Goal: Check status: Check status

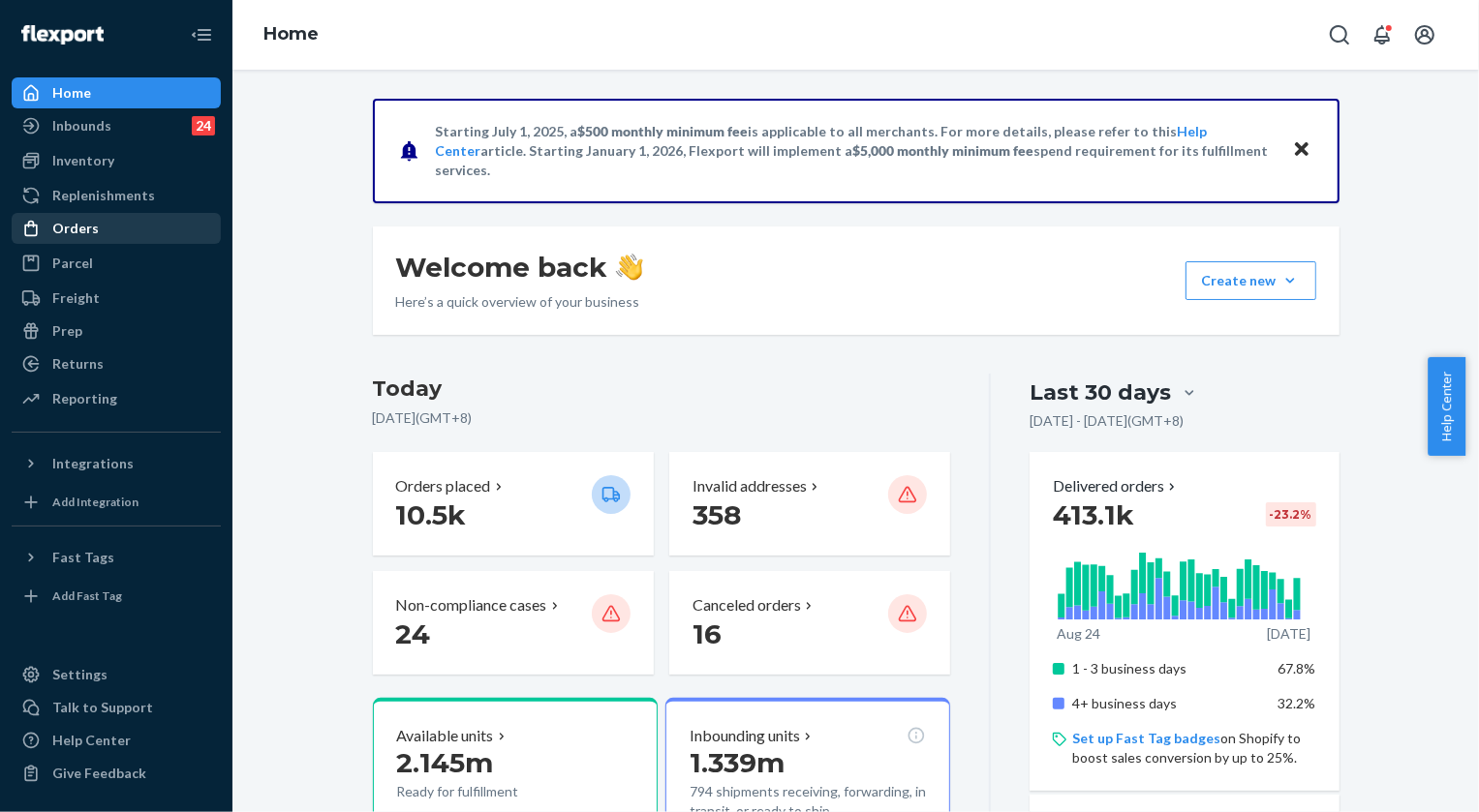
click at [83, 234] on div "Orders" at bounding box center [75, 228] width 46 height 20
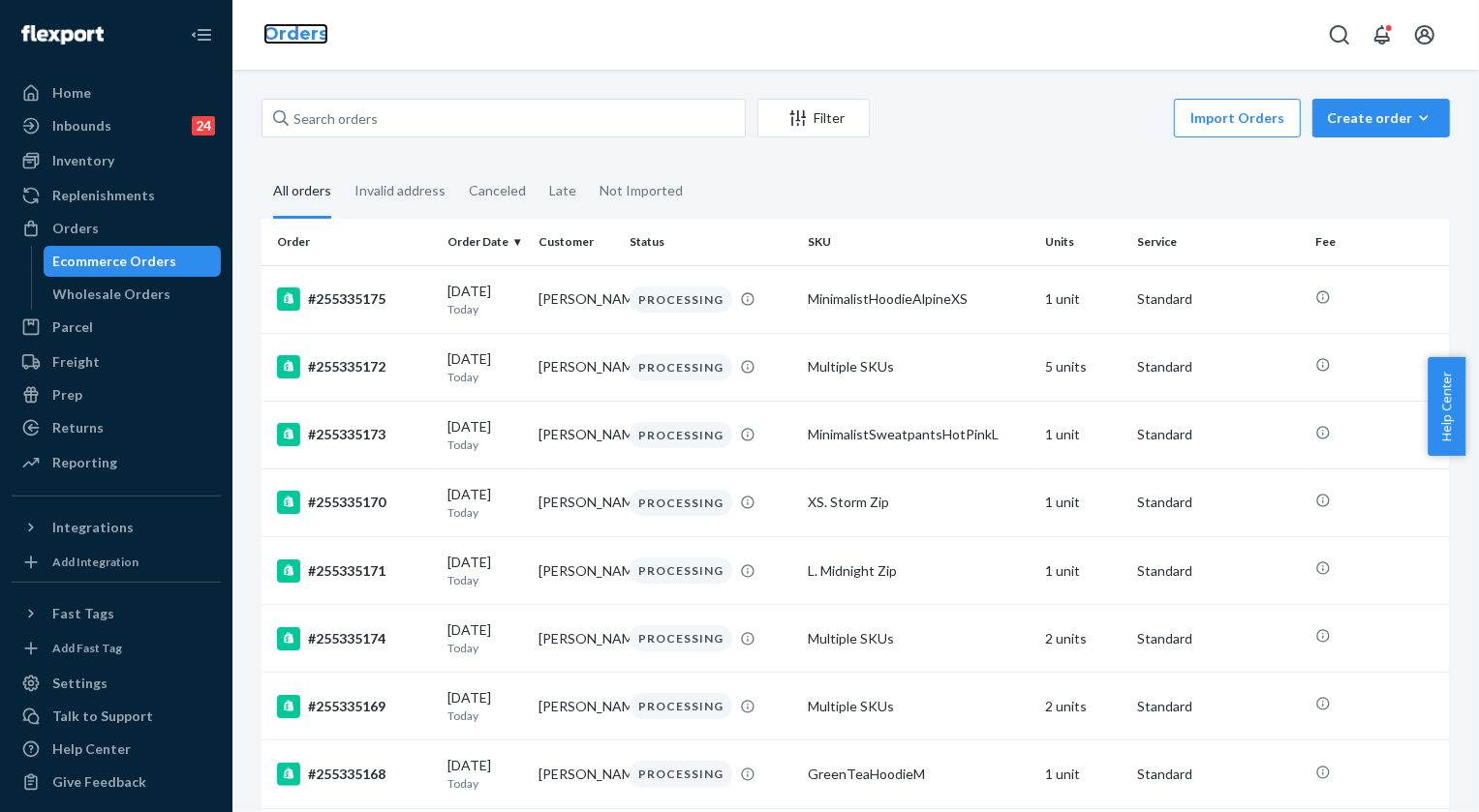
click at [318, 33] on link "Orders" at bounding box center [295, 34] width 65 height 22
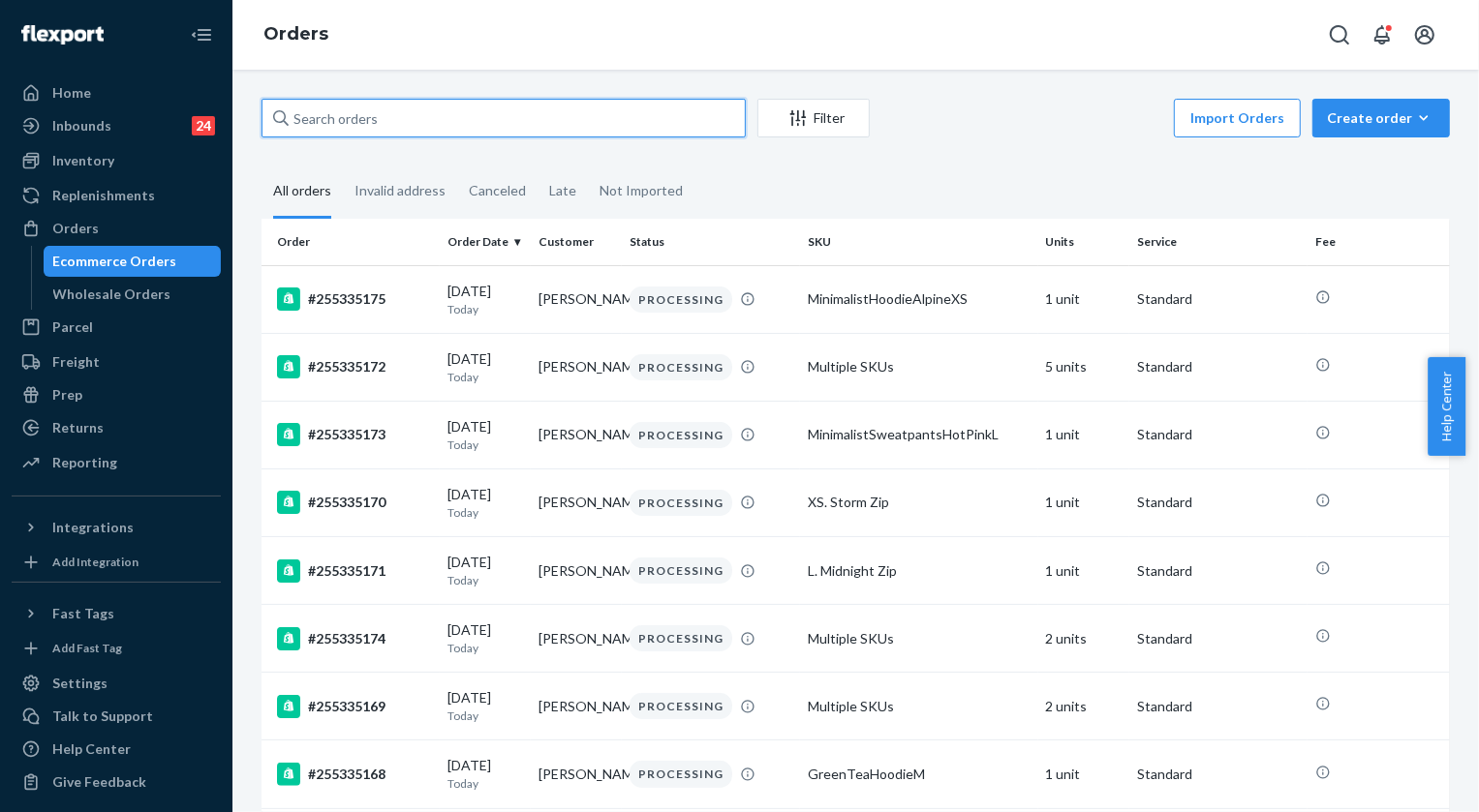
click at [338, 115] on input "text" at bounding box center [504, 117] width 484 height 38
paste input "255260582"
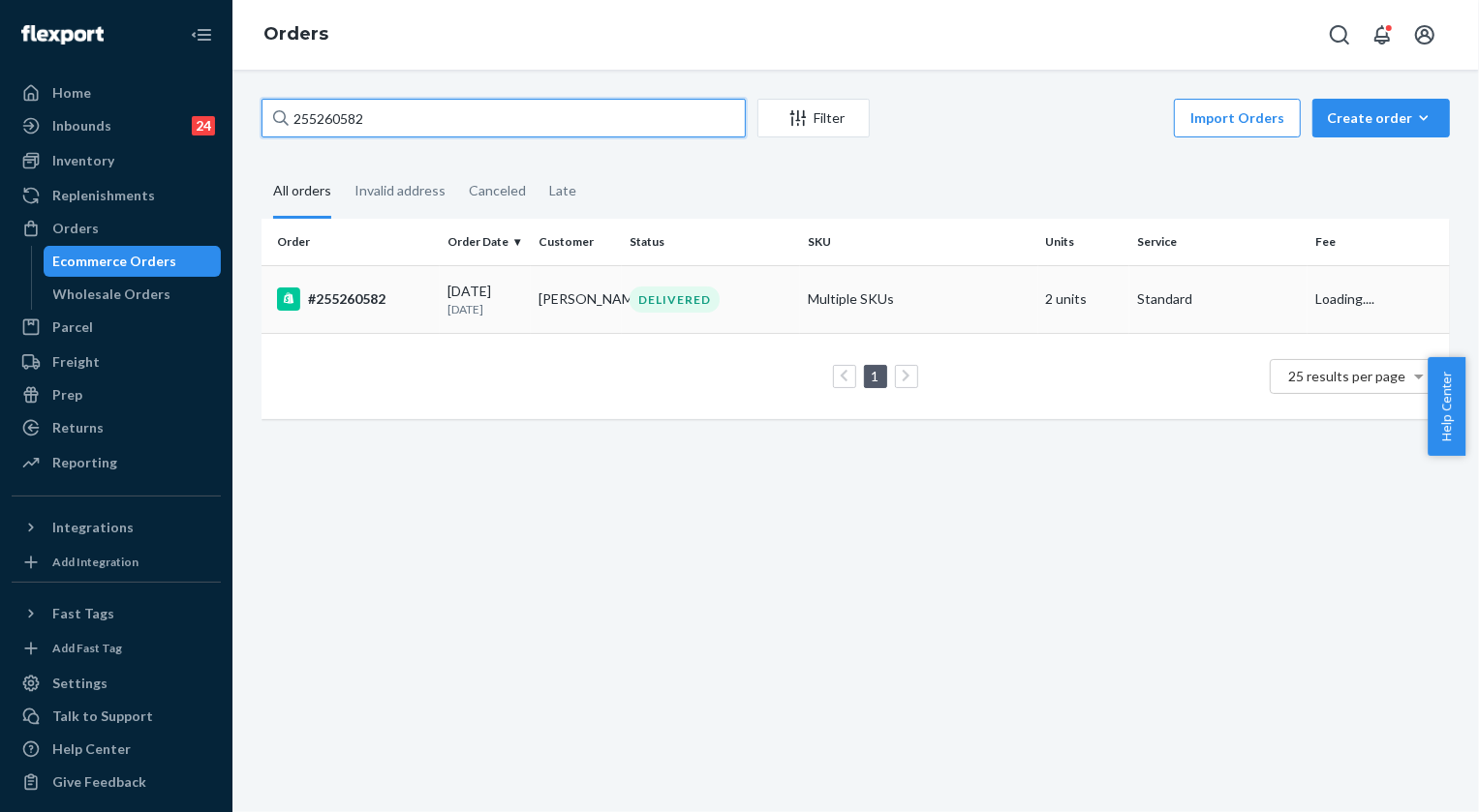
type input "255260582"
click at [659, 286] on div "DELIVERED" at bounding box center [674, 299] width 90 height 27
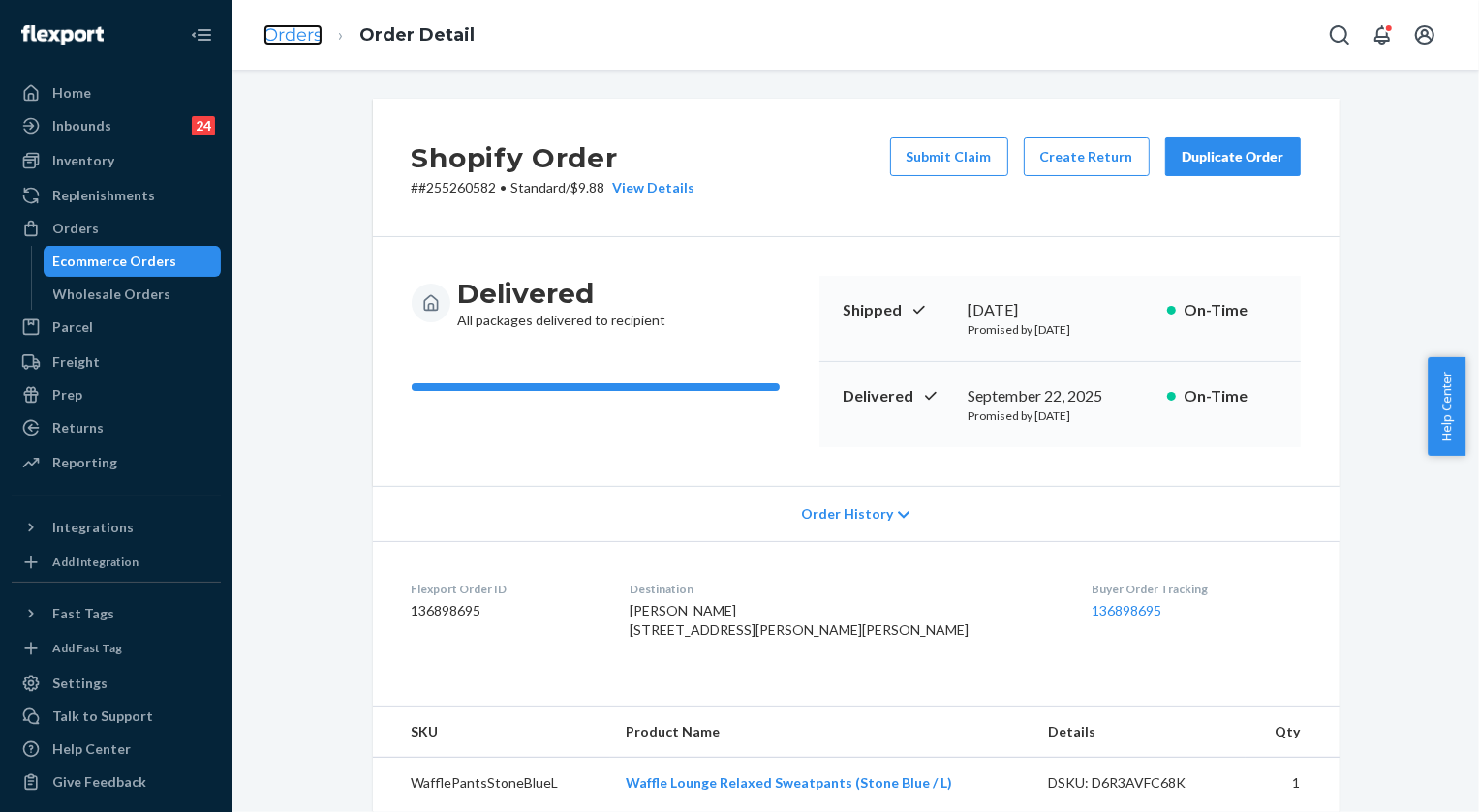
click at [282, 29] on link "Orders" at bounding box center [292, 35] width 59 height 22
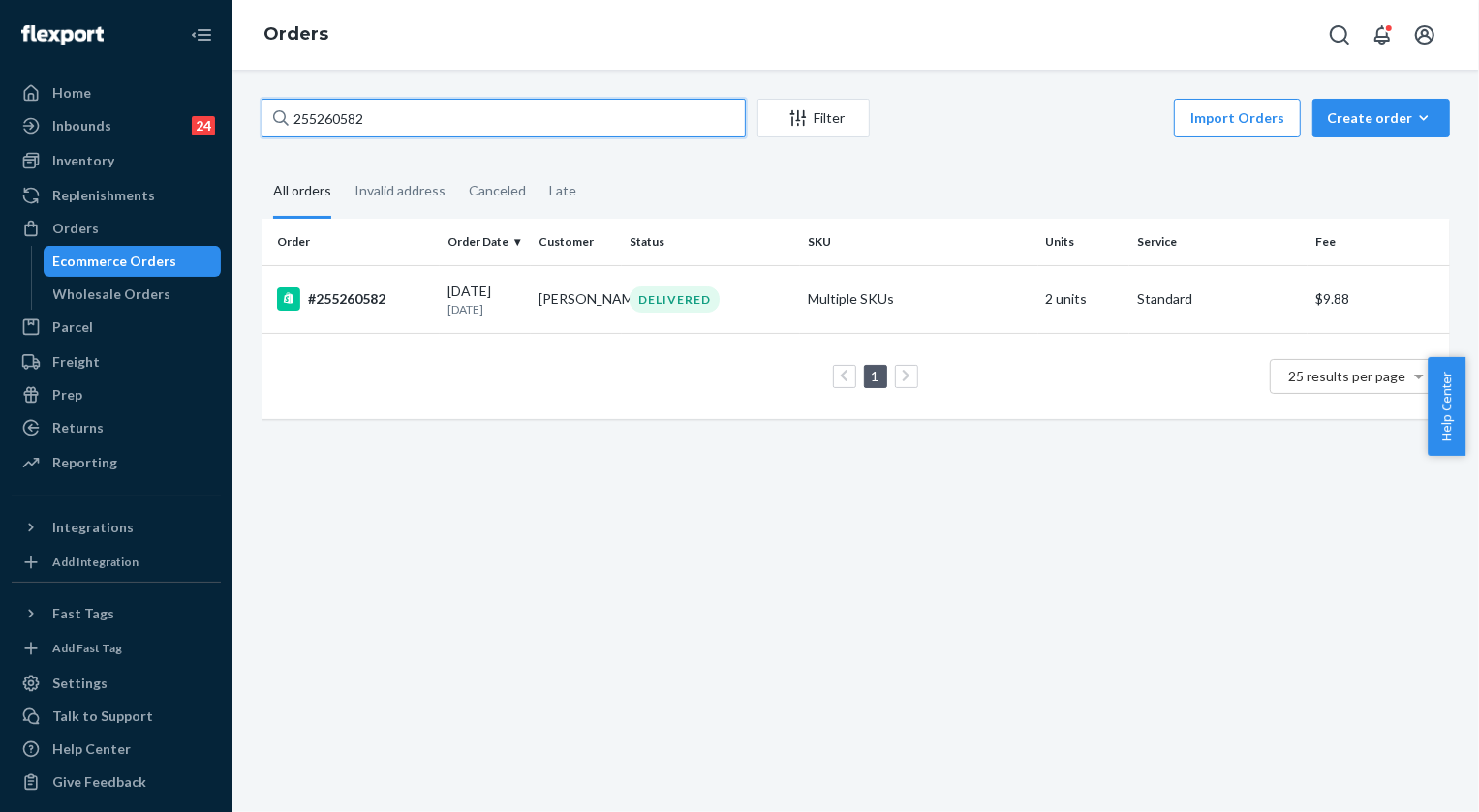
click at [361, 128] on input "255260582" at bounding box center [504, 117] width 484 height 38
paste input "111303"
type input "255111303"
click at [669, 311] on div "DELIVERED" at bounding box center [674, 299] width 90 height 27
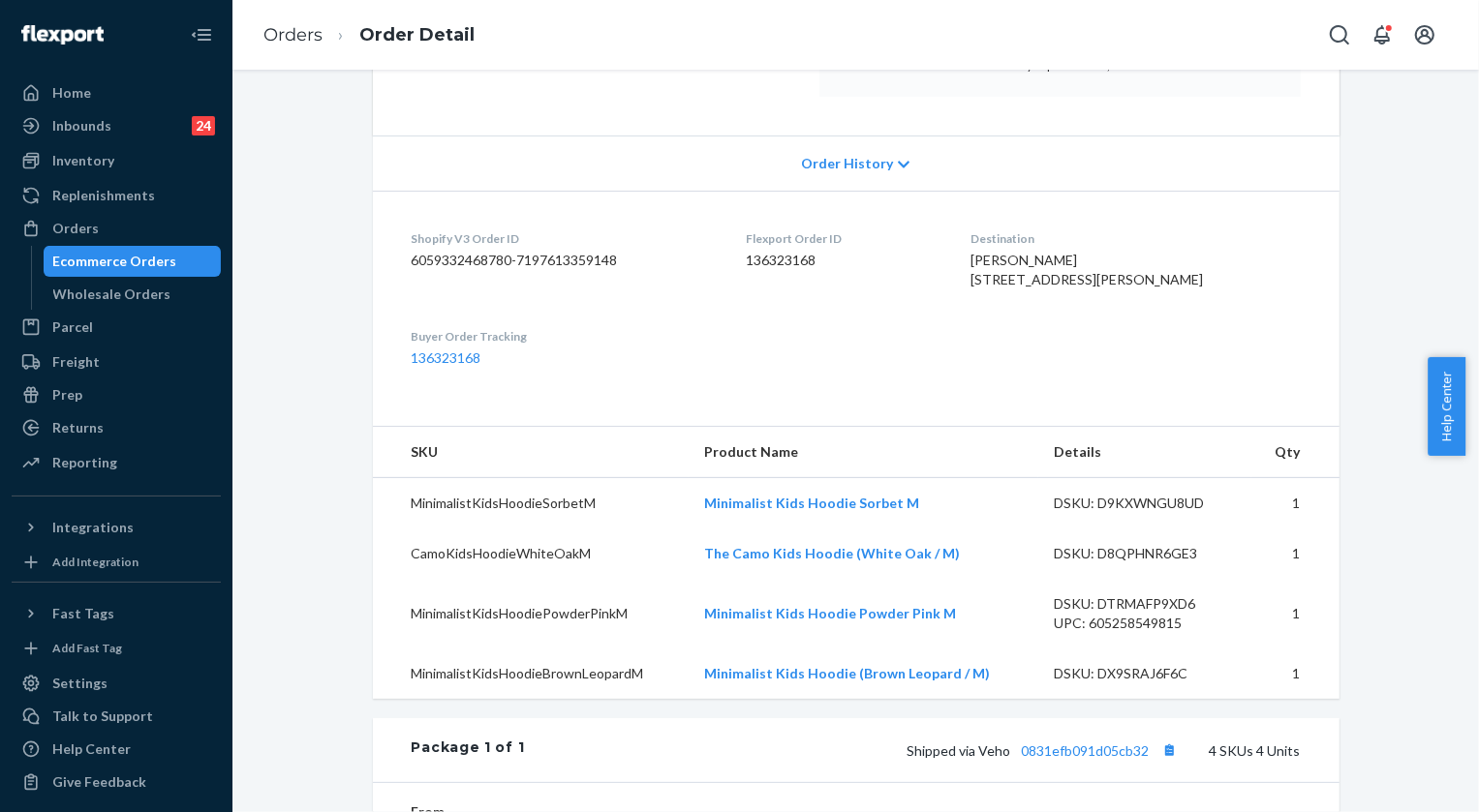
scroll to position [351, 0]
click at [454, 365] on link "136323168" at bounding box center [446, 356] width 70 height 17
drag, startPoint x: 995, startPoint y: 260, endPoint x: 1141, endPoint y: 299, distance: 151.1
click at [1141, 286] on span "[PERSON_NAME] [STREET_ADDRESS][PERSON_NAME]" at bounding box center [1086, 269] width 232 height 35
copy span "[PERSON_NAME] [STREET_ADDRESS][PERSON_NAME]"
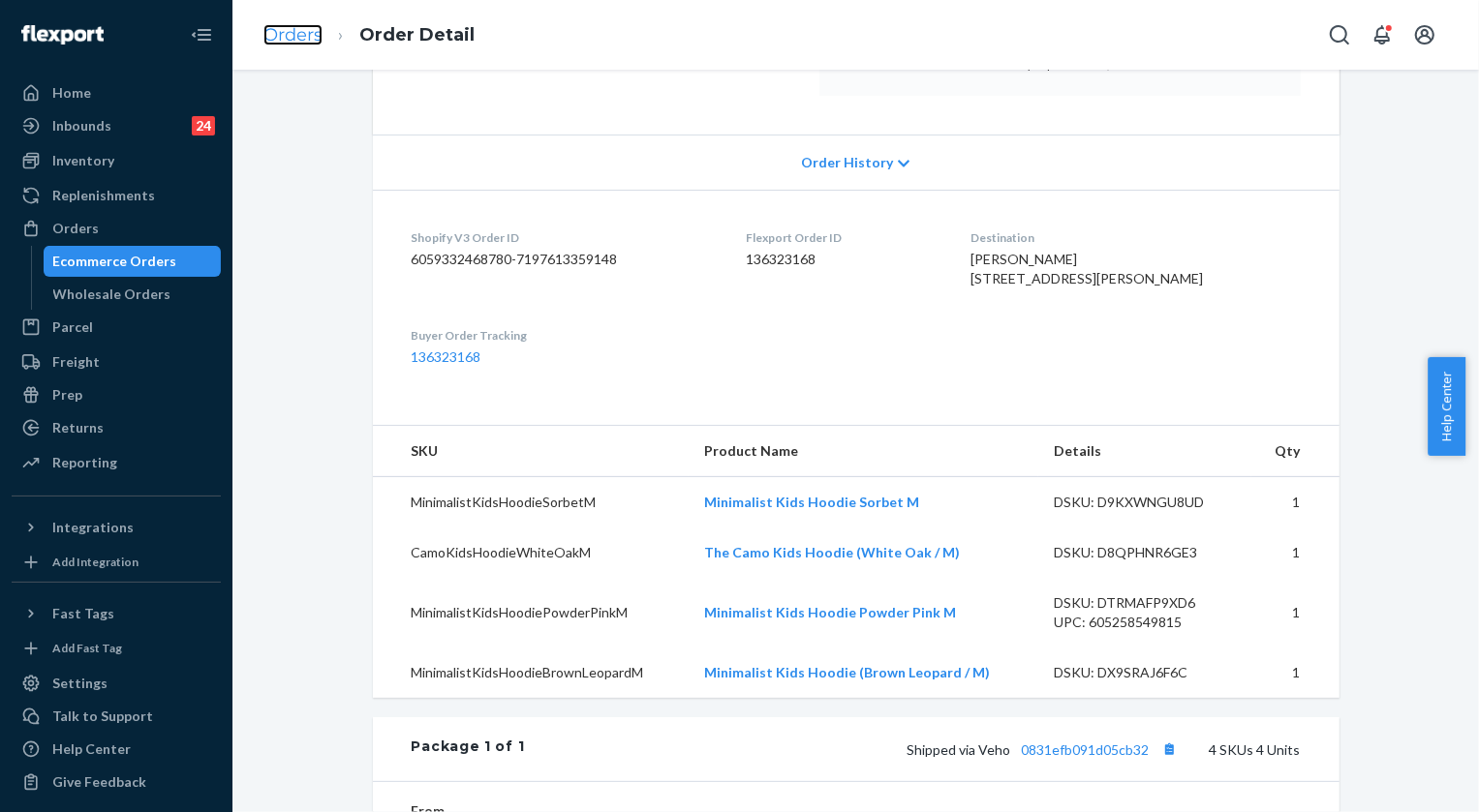
click at [300, 35] on link "Orders" at bounding box center [292, 35] width 59 height 22
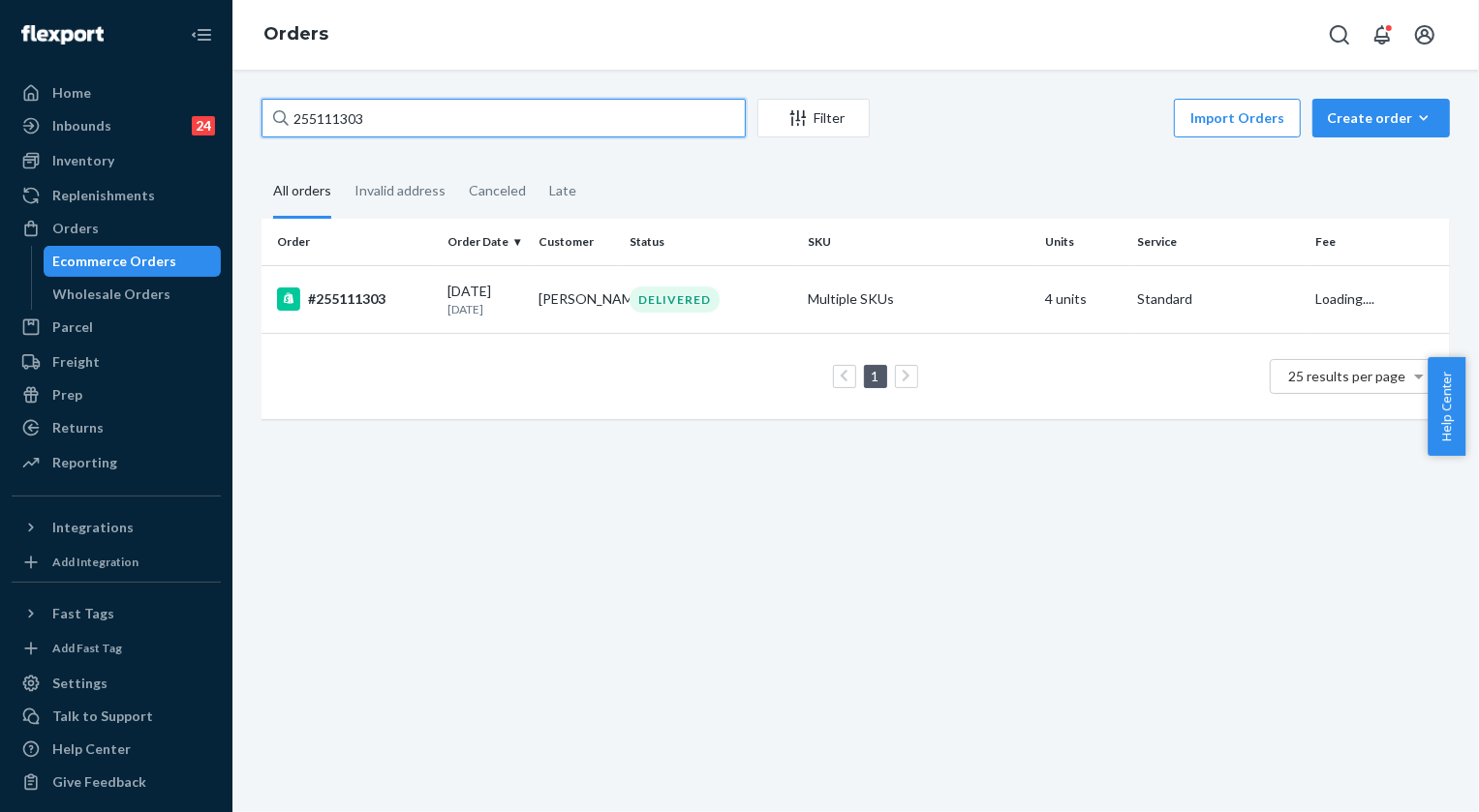
click at [389, 122] on input "255111303" at bounding box center [504, 117] width 484 height 38
paste input "4638371"
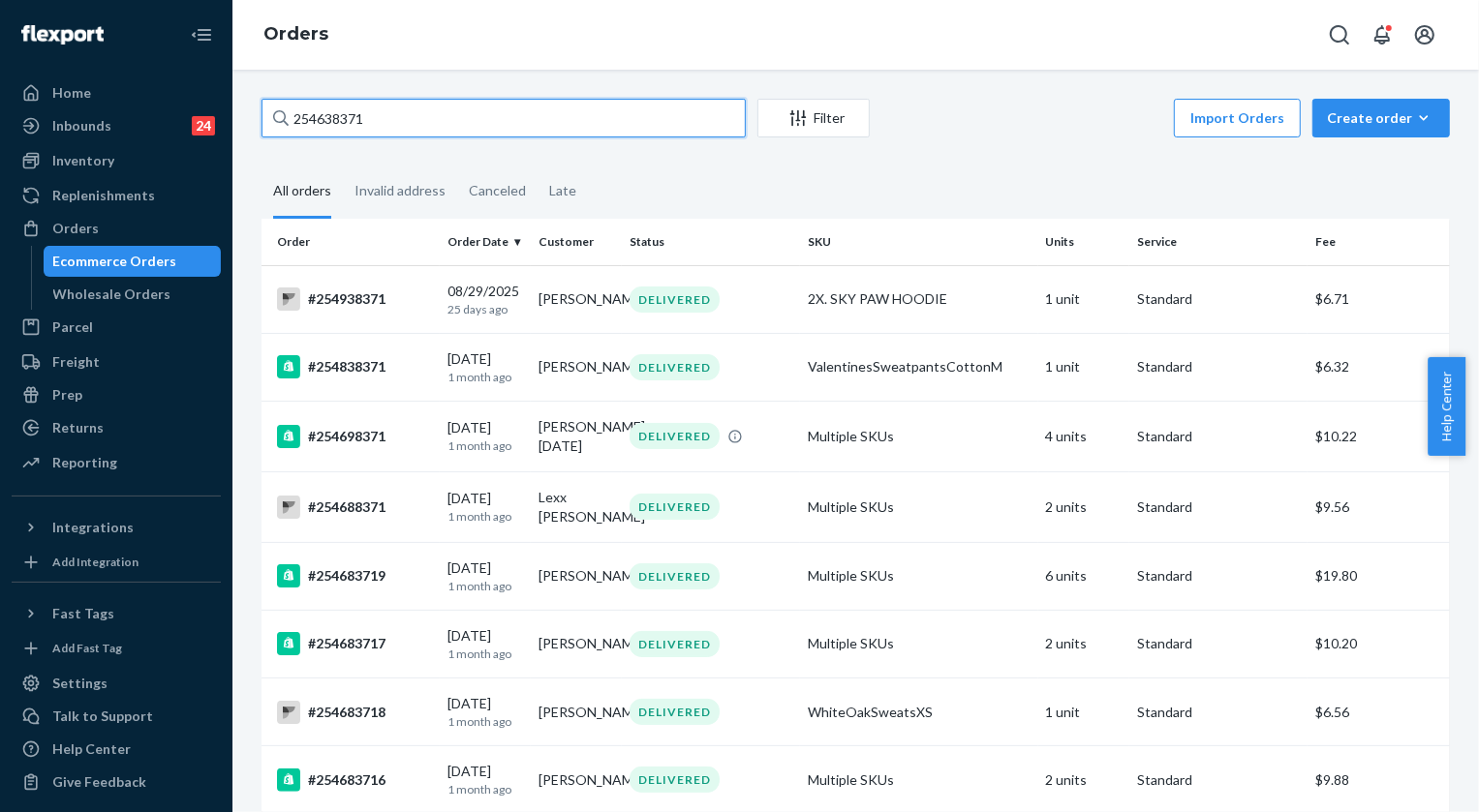
click at [337, 125] on input "254638371" at bounding box center [504, 117] width 484 height 38
paste input "857838"
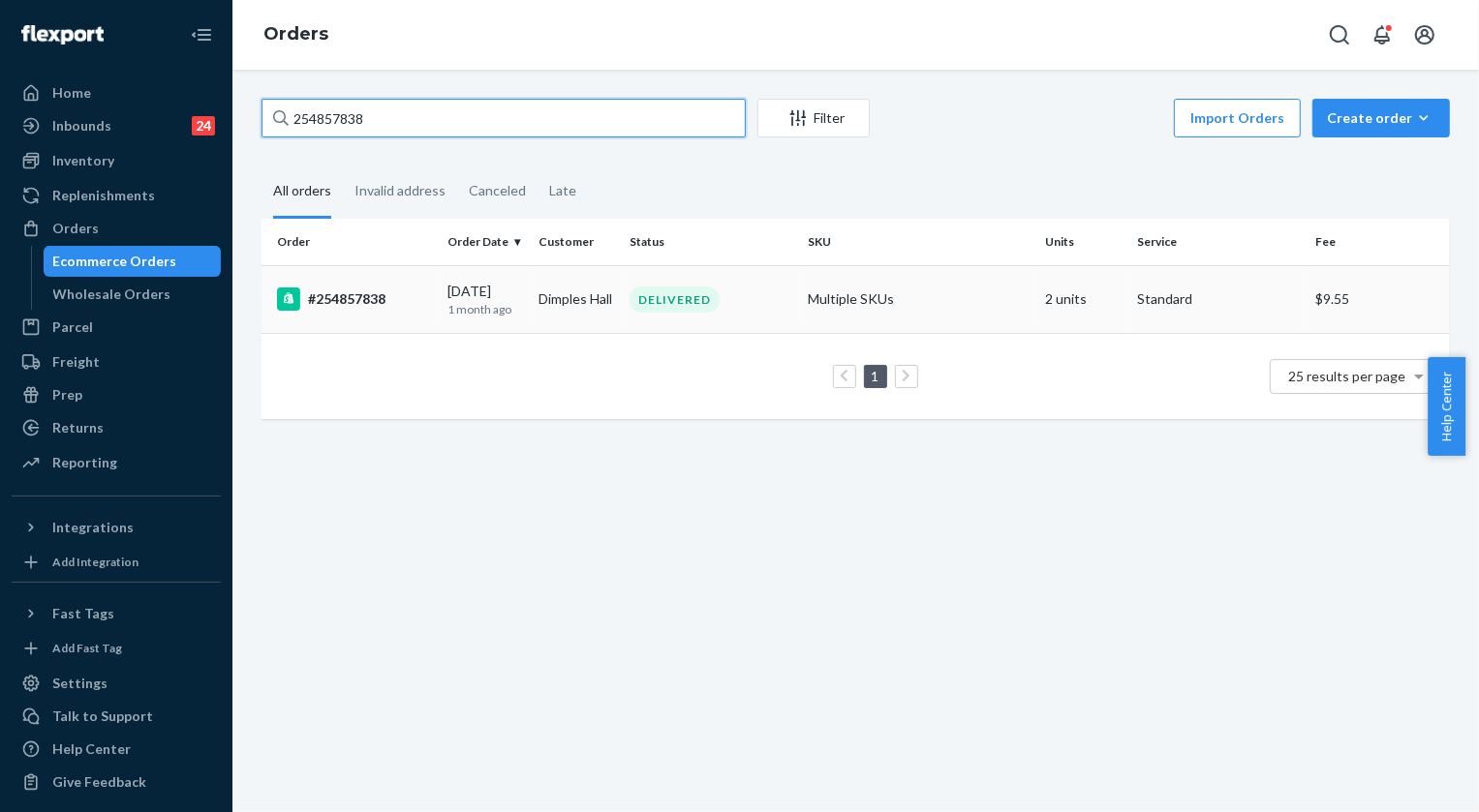
type input "254857838"
click at [687, 307] on div "DELIVERED" at bounding box center [674, 299] width 90 height 27
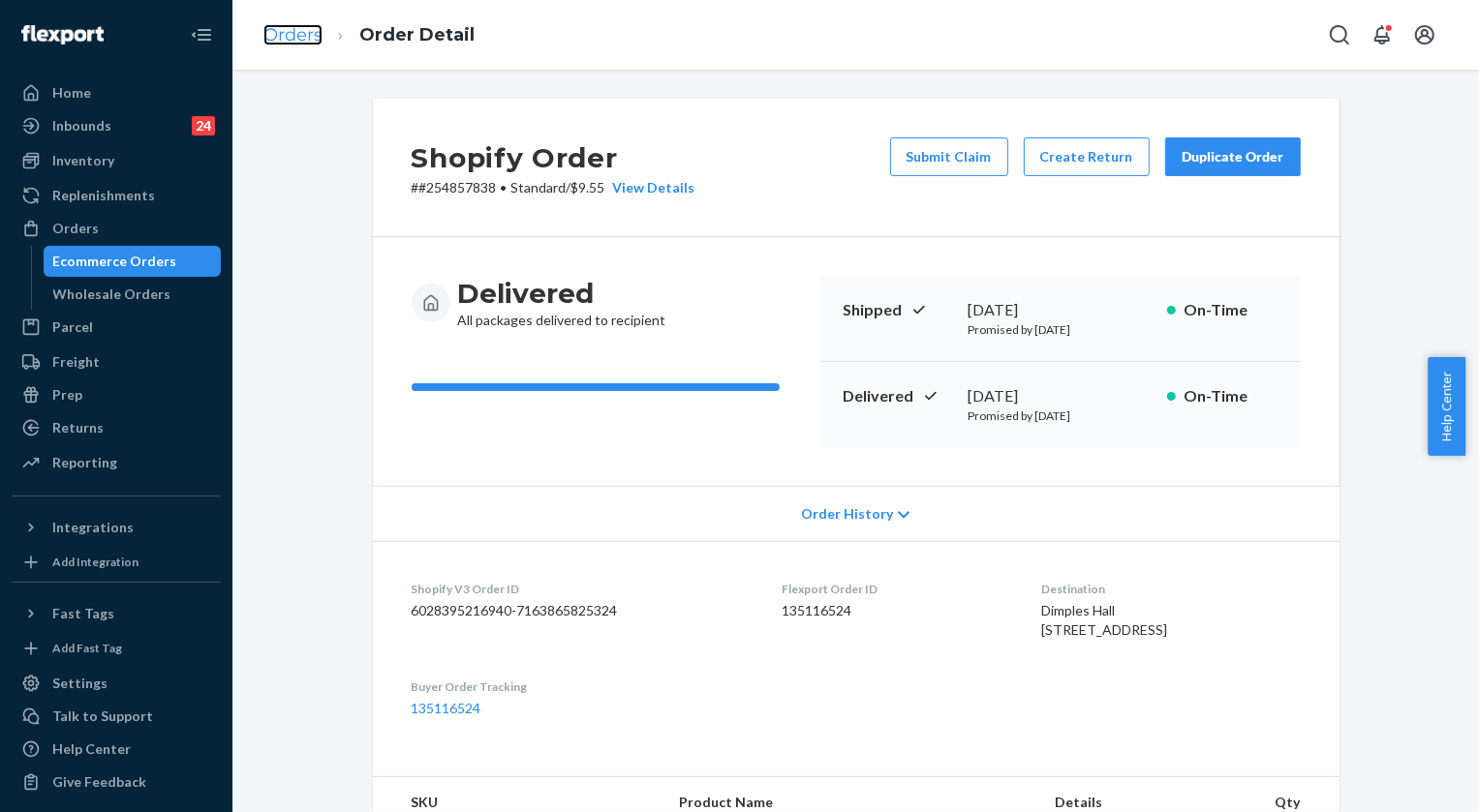
click at [300, 37] on link "Orders" at bounding box center [292, 35] width 59 height 22
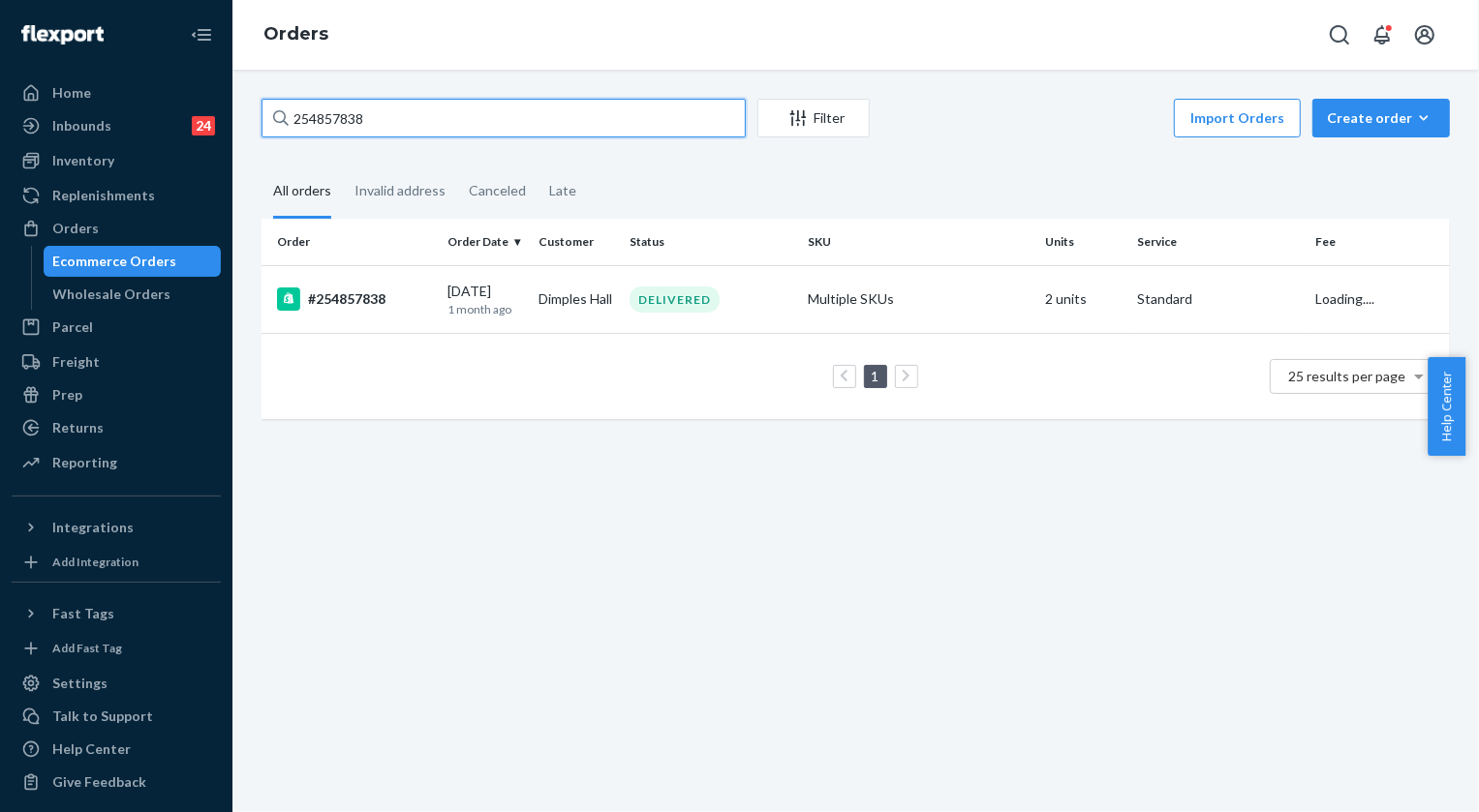
click at [378, 122] on input "254857838" at bounding box center [504, 117] width 484 height 38
click at [375, 120] on input "254857838" at bounding box center [504, 117] width 484 height 38
paste input "5272663"
click at [406, 112] on input "255272663" at bounding box center [504, 117] width 484 height 38
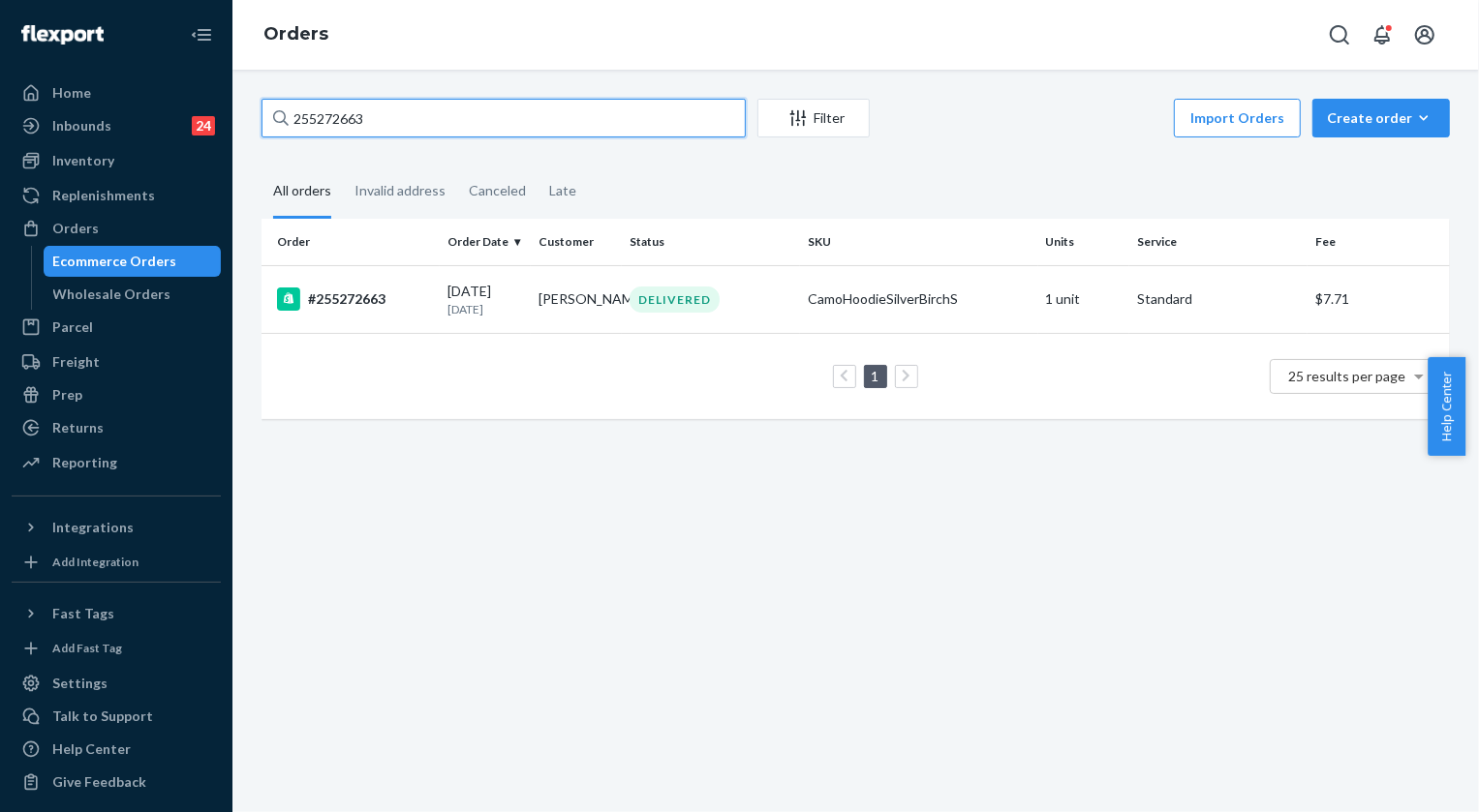
click at [406, 112] on input "255272663" at bounding box center [504, 117] width 484 height 38
paste input "4948029"
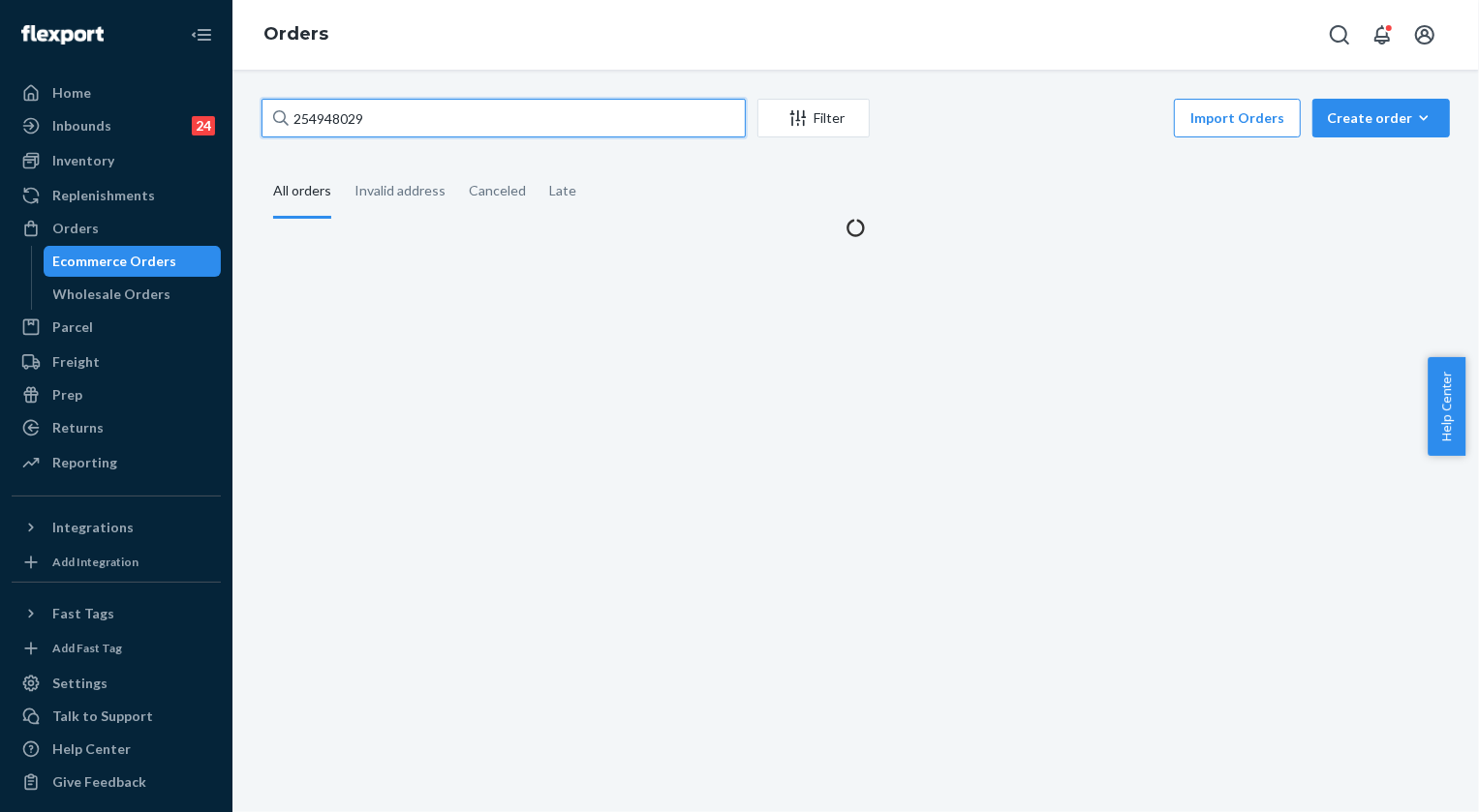
type input "254948029"
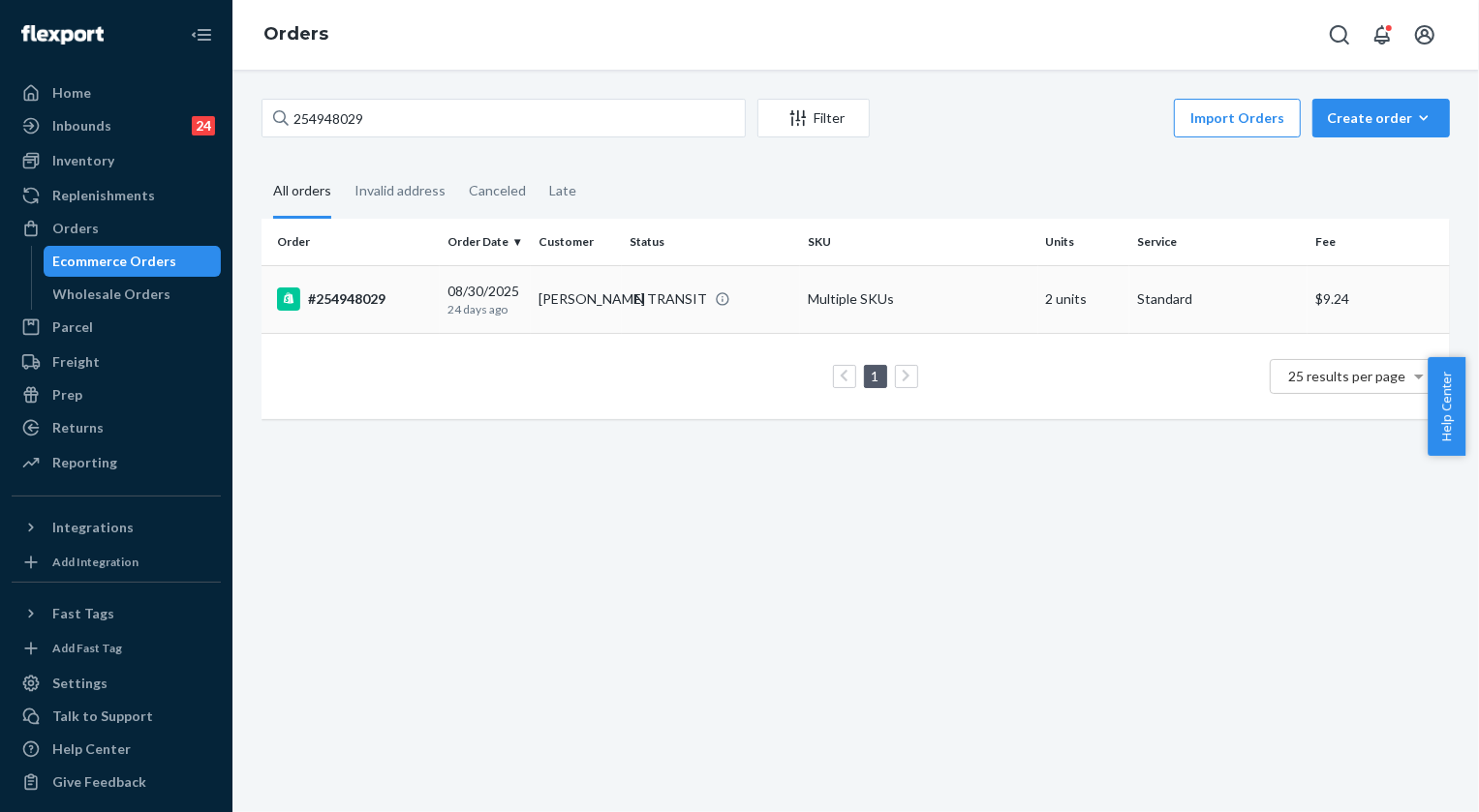
click at [652, 295] on div "IN TRANSIT" at bounding box center [668, 299] width 78 height 20
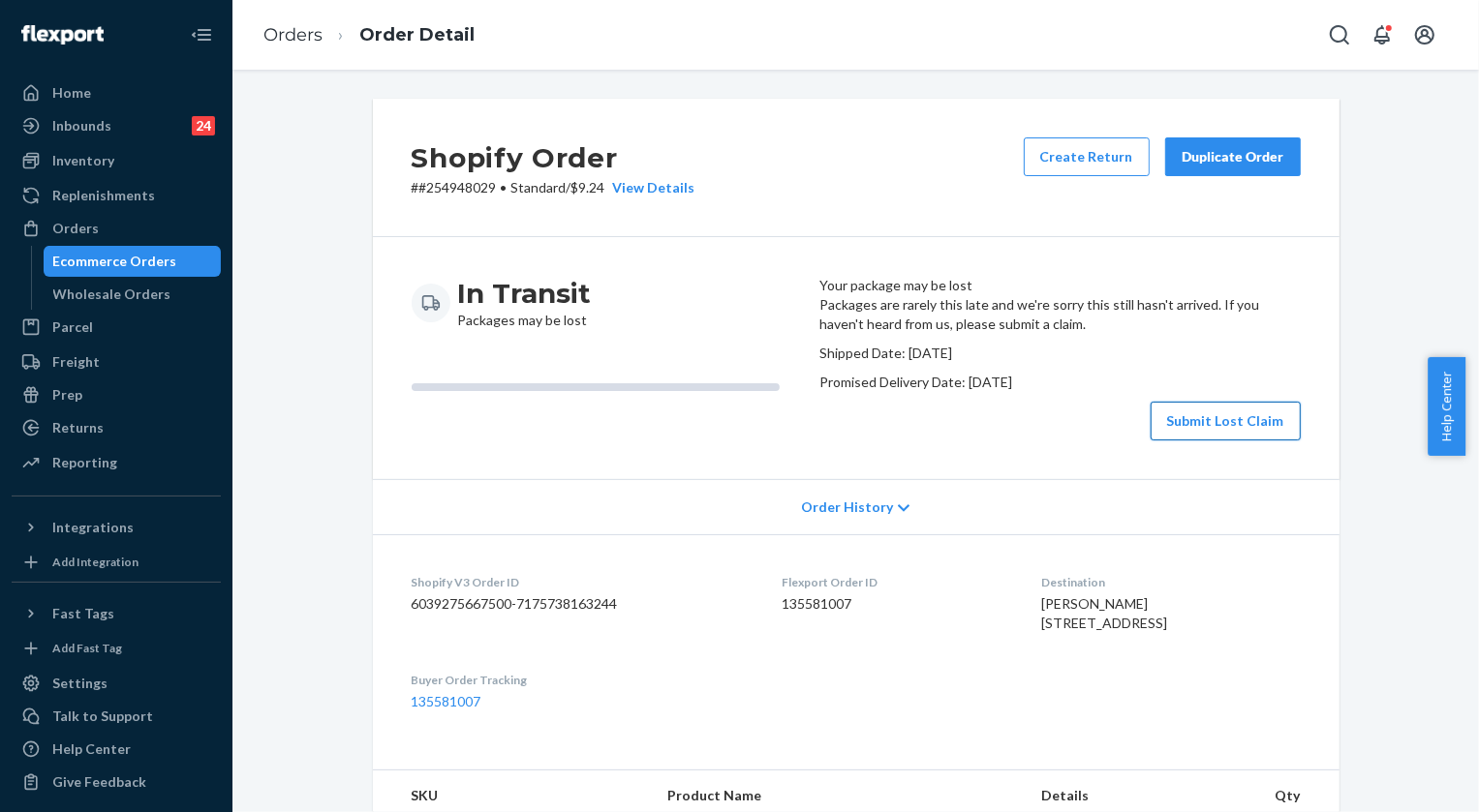
click at [1209, 440] on button "Submit Lost Claim" at bounding box center [1225, 420] width 150 height 38
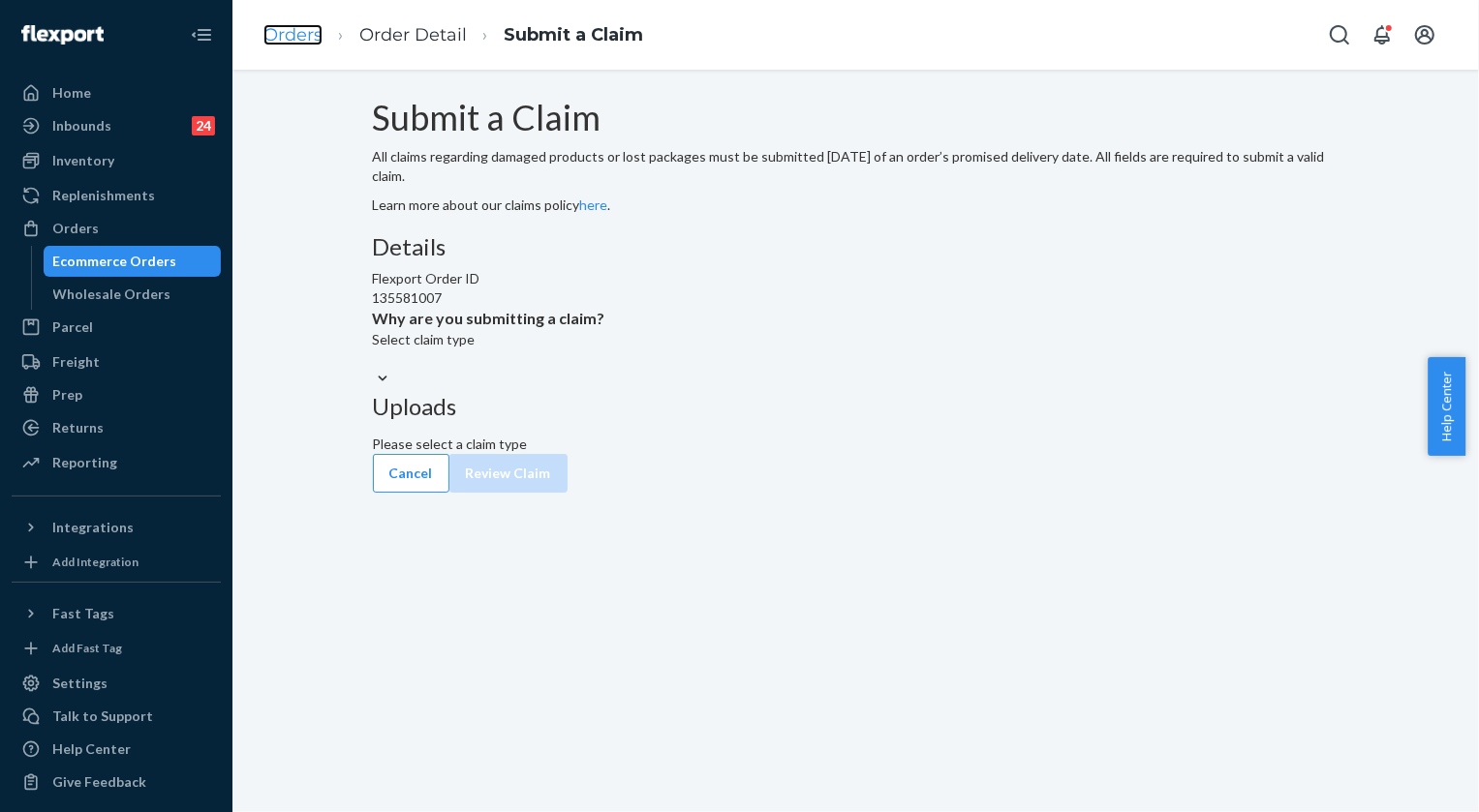
click at [302, 36] on link "Orders" at bounding box center [292, 35] width 59 height 22
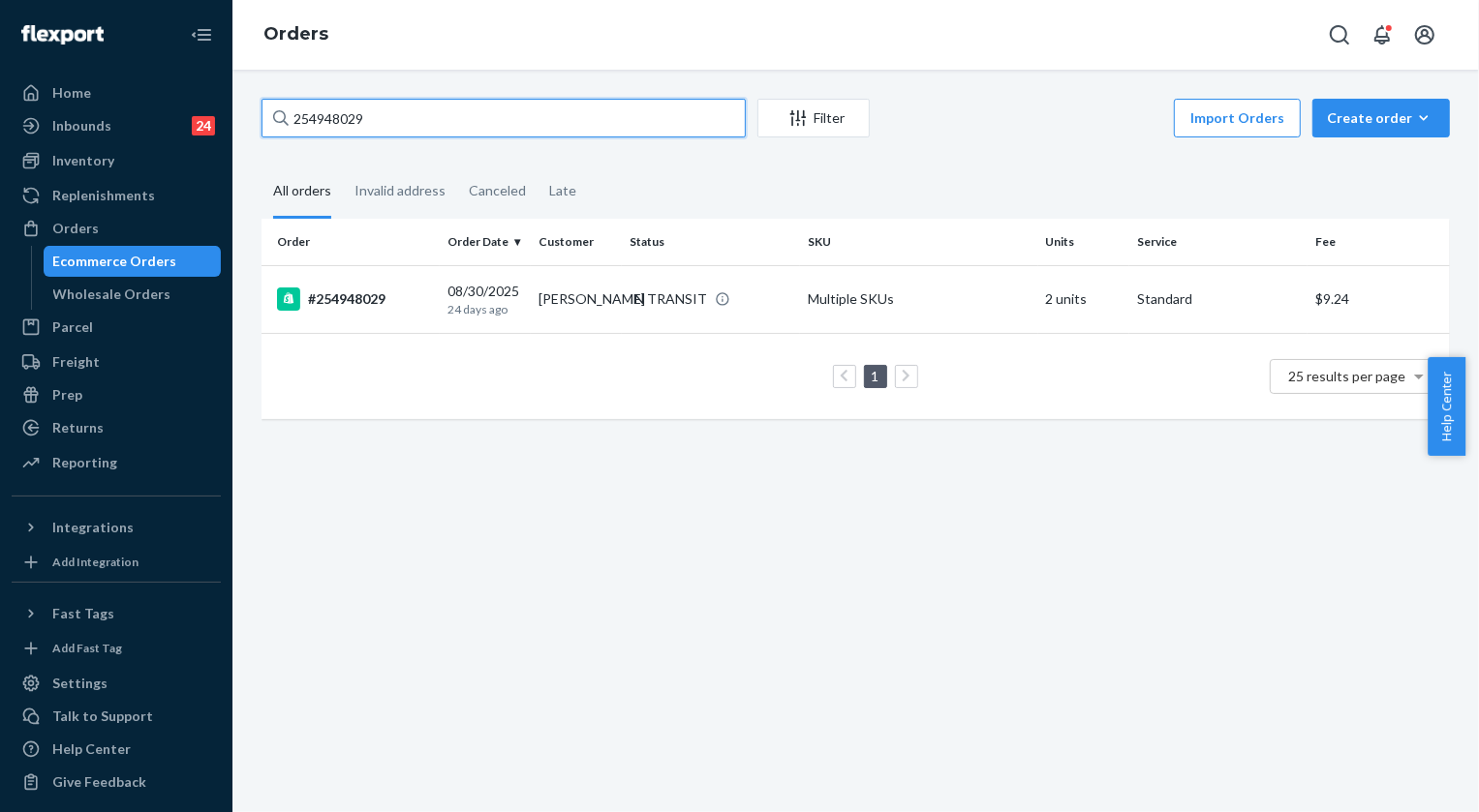
click at [339, 115] on input "254948029" at bounding box center [504, 117] width 484 height 38
click at [336, 115] on input "254948029" at bounding box center [504, 117] width 484 height 38
paste input "5330437"
type input "255330437"
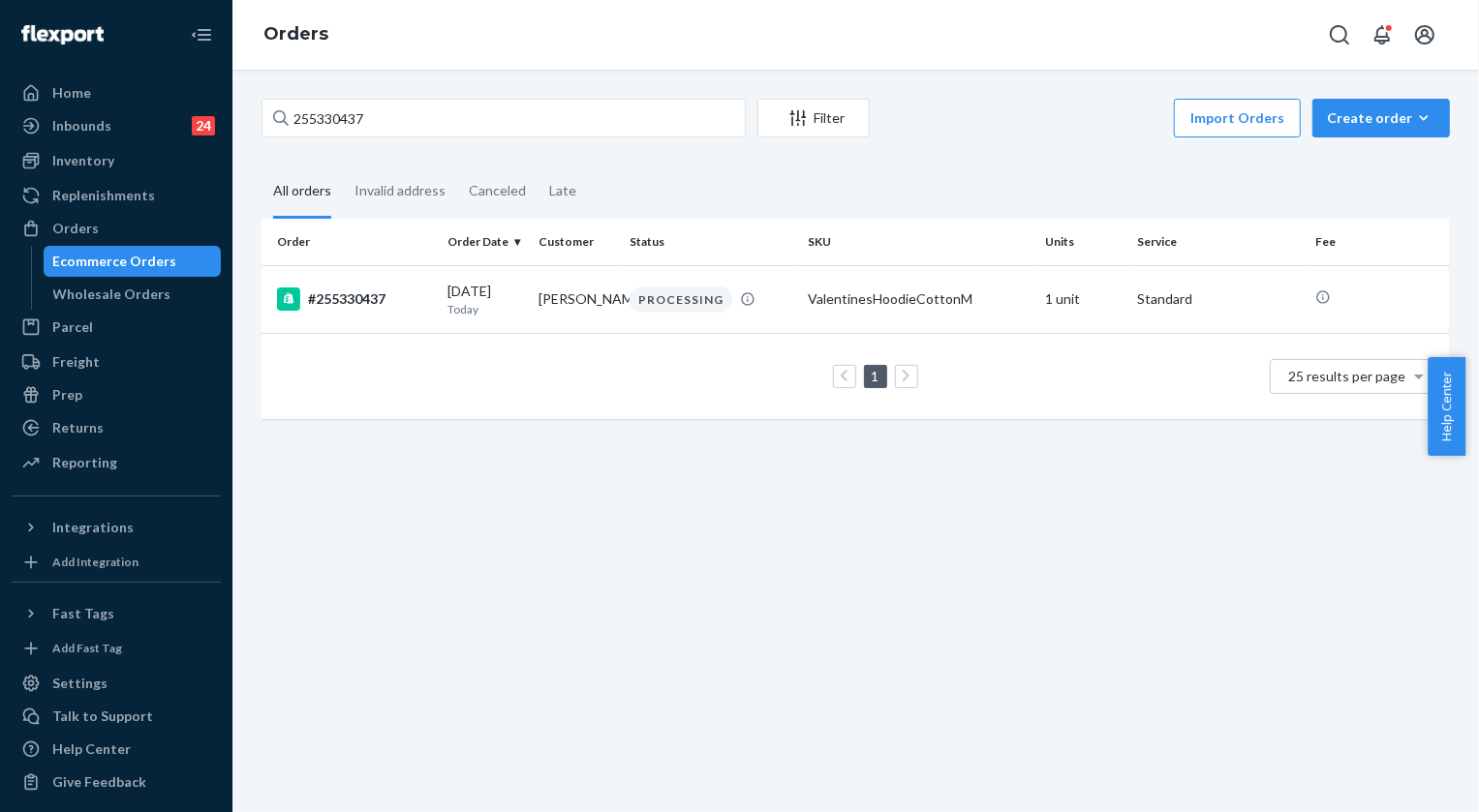
click at [665, 300] on div "PROCESSING" at bounding box center [680, 299] width 102 height 27
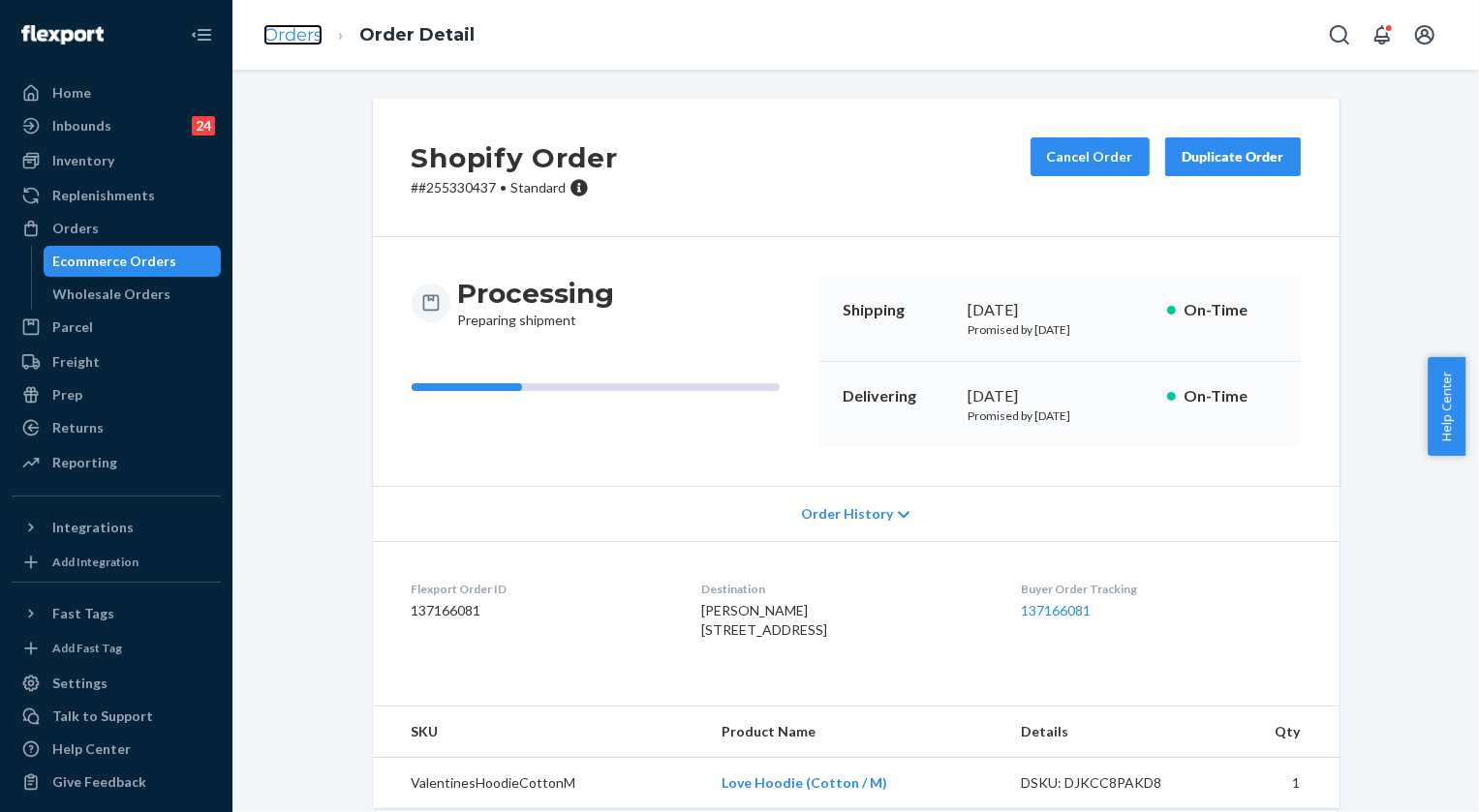
click at [299, 35] on link "Orders" at bounding box center [292, 35] width 59 height 22
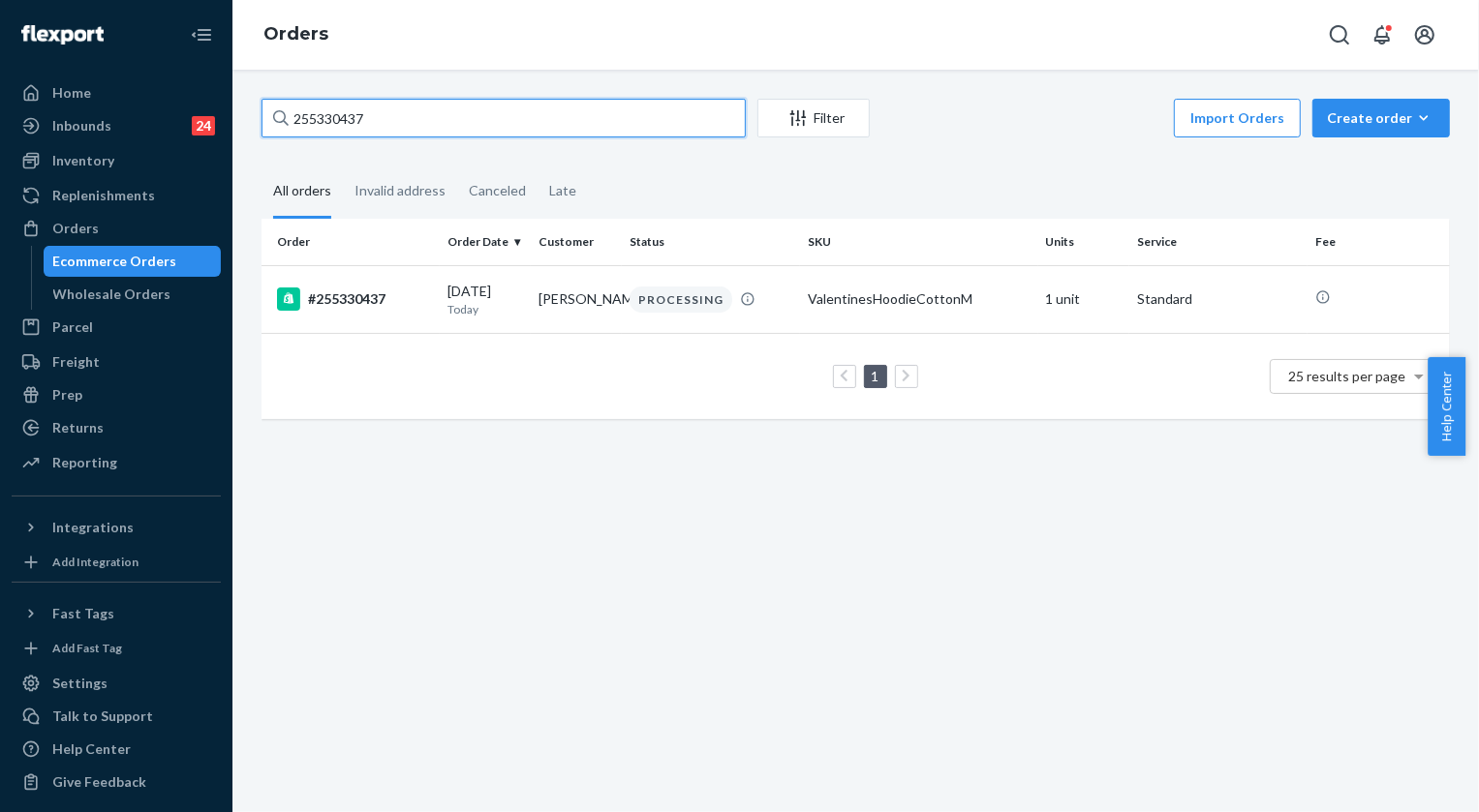
click at [407, 115] on input "255330437" at bounding box center [504, 117] width 484 height 38
paste input "287688"
type input "255287688"
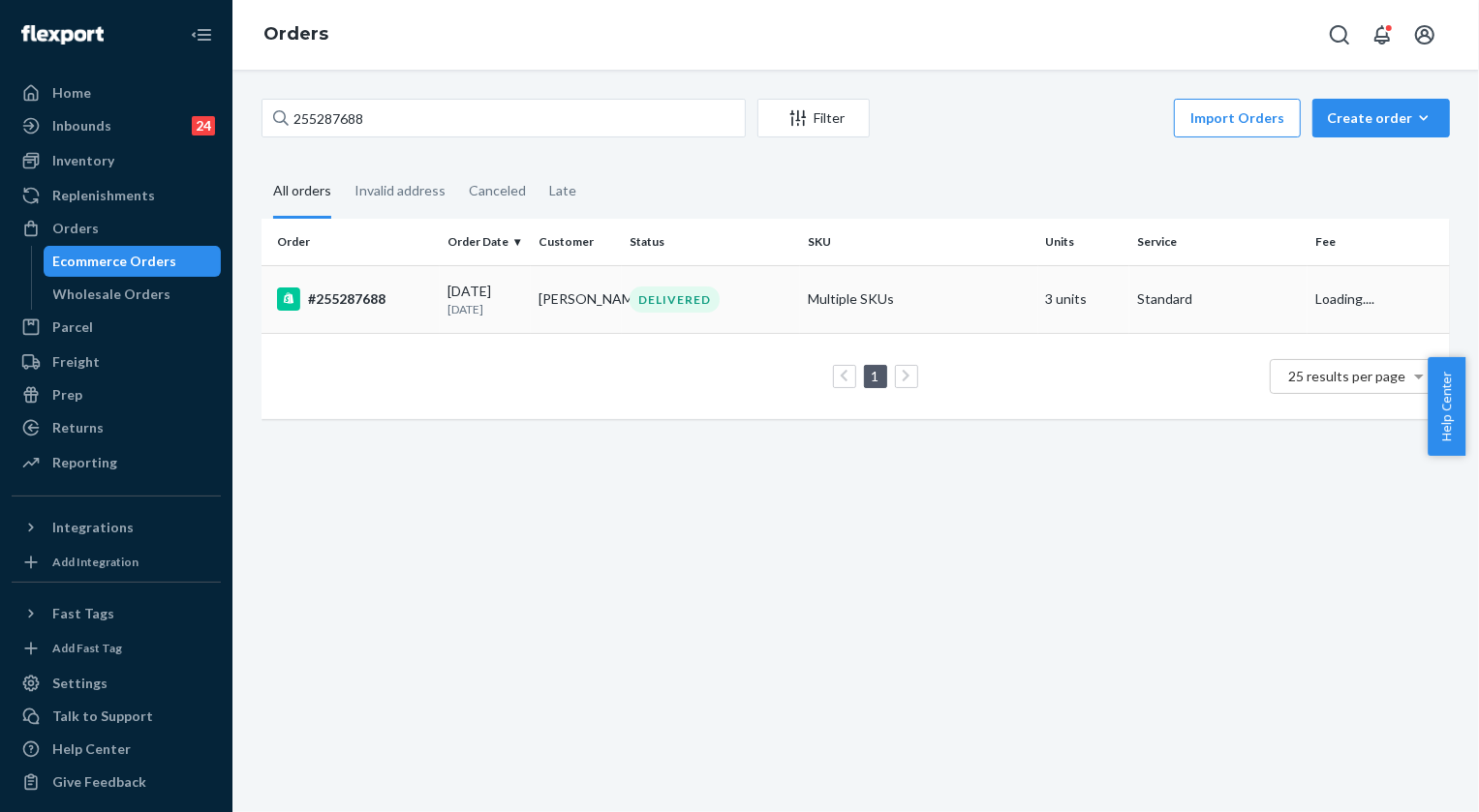
click at [671, 305] on div "DELIVERED" at bounding box center [674, 299] width 90 height 27
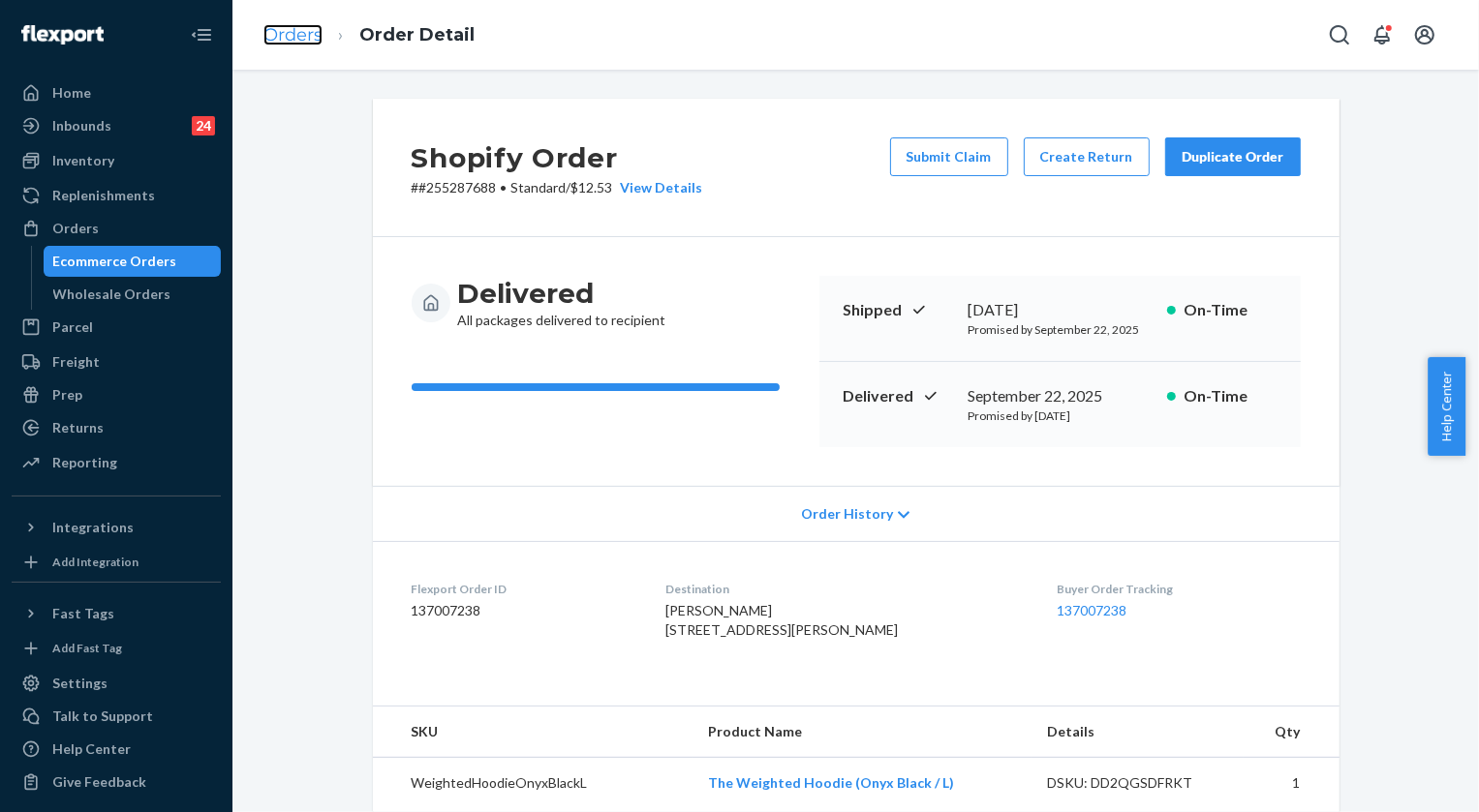
click at [273, 31] on link "Orders" at bounding box center [292, 35] width 59 height 22
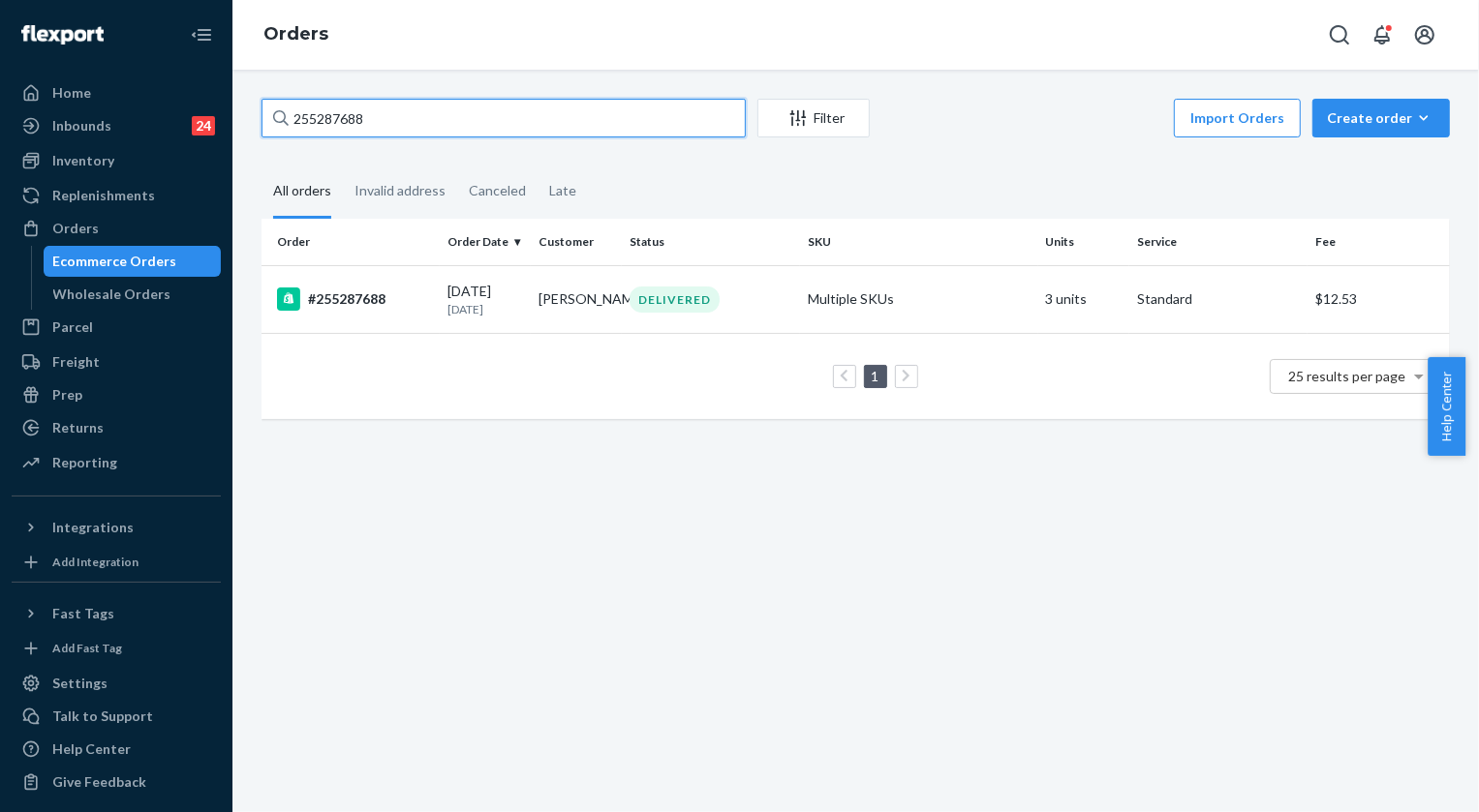
click at [439, 117] on input "255287688" at bounding box center [504, 117] width 484 height 38
paste input "4365964"
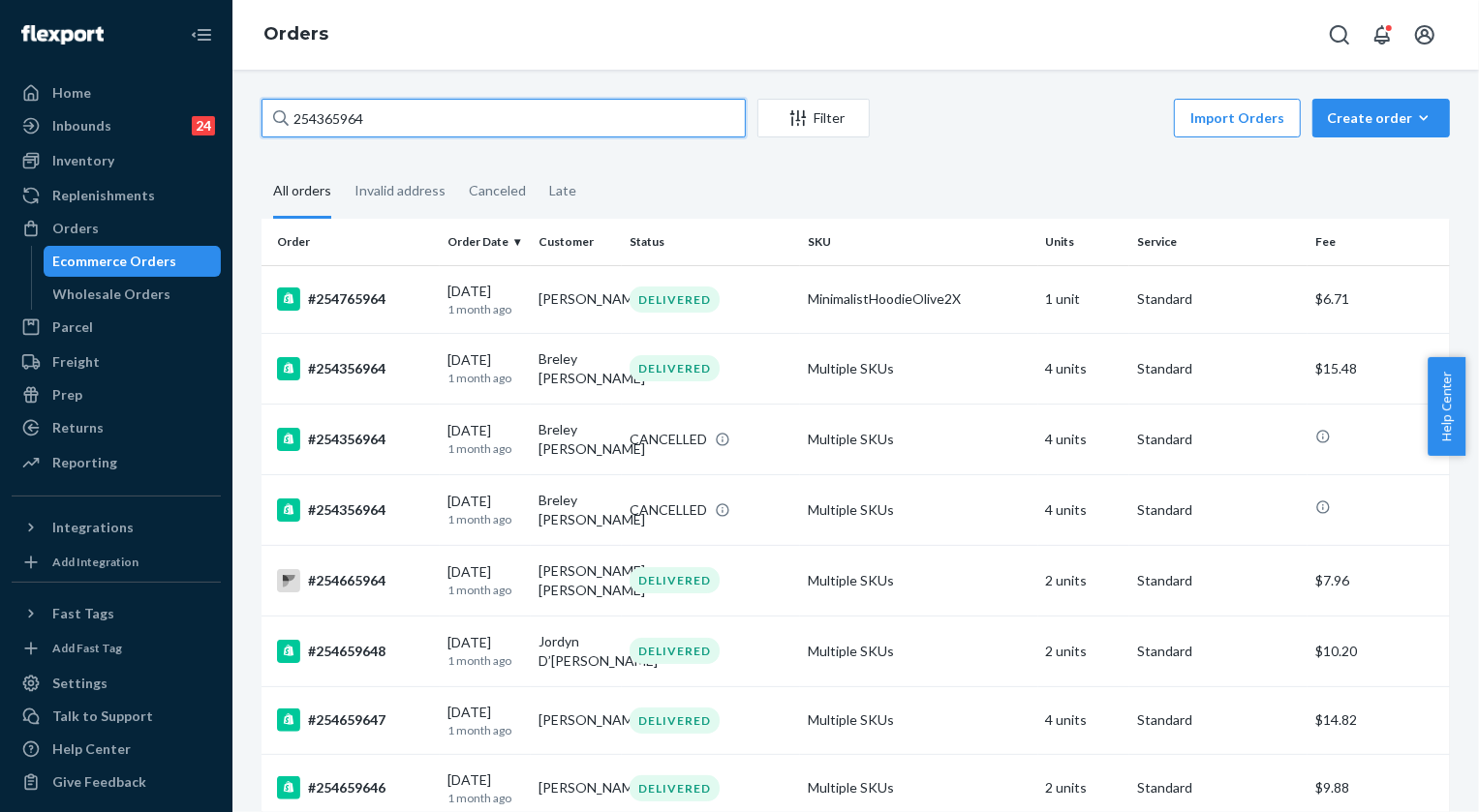
click at [364, 113] on input "254365964" at bounding box center [504, 117] width 484 height 38
paste input "5174600"
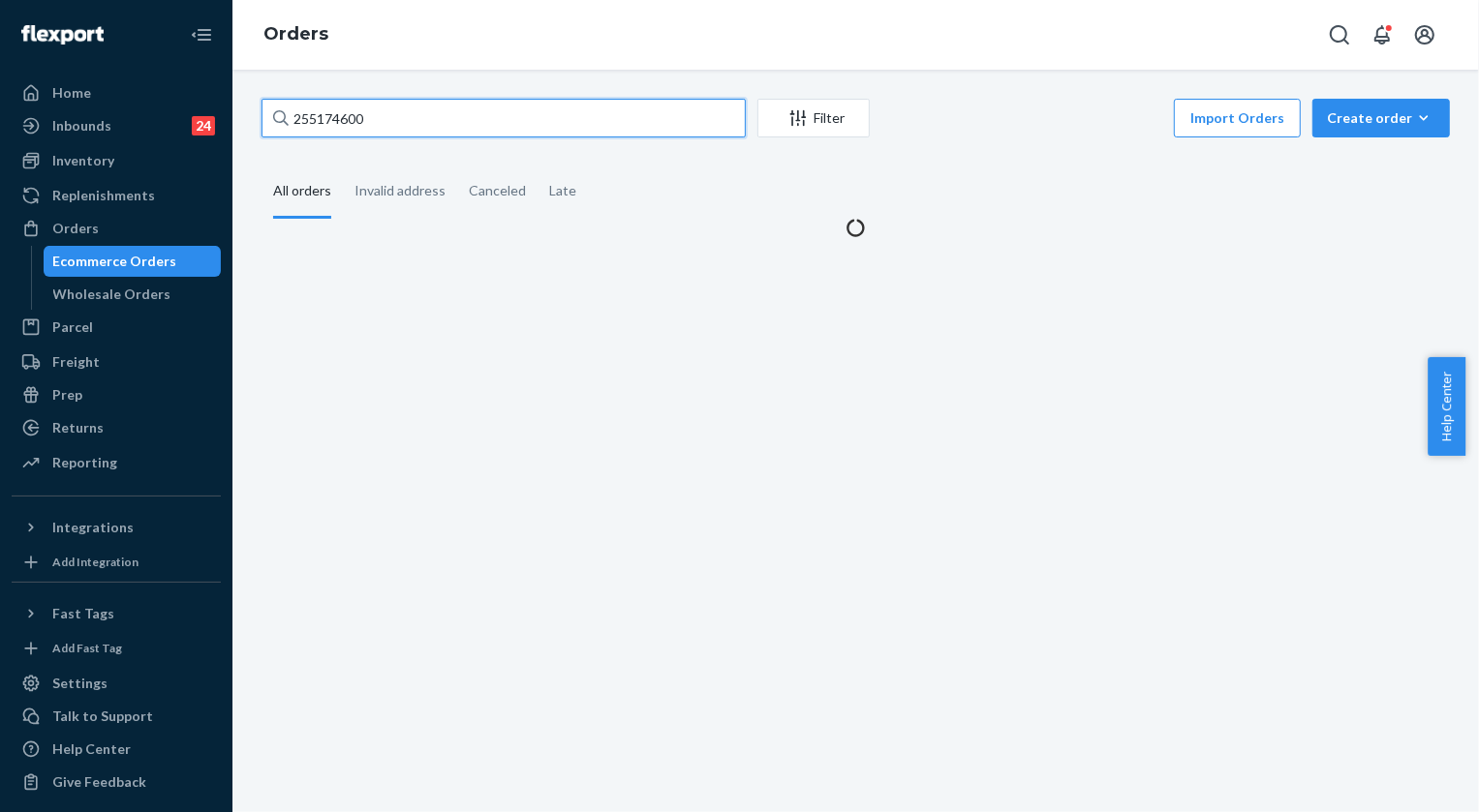
type input "255174600"
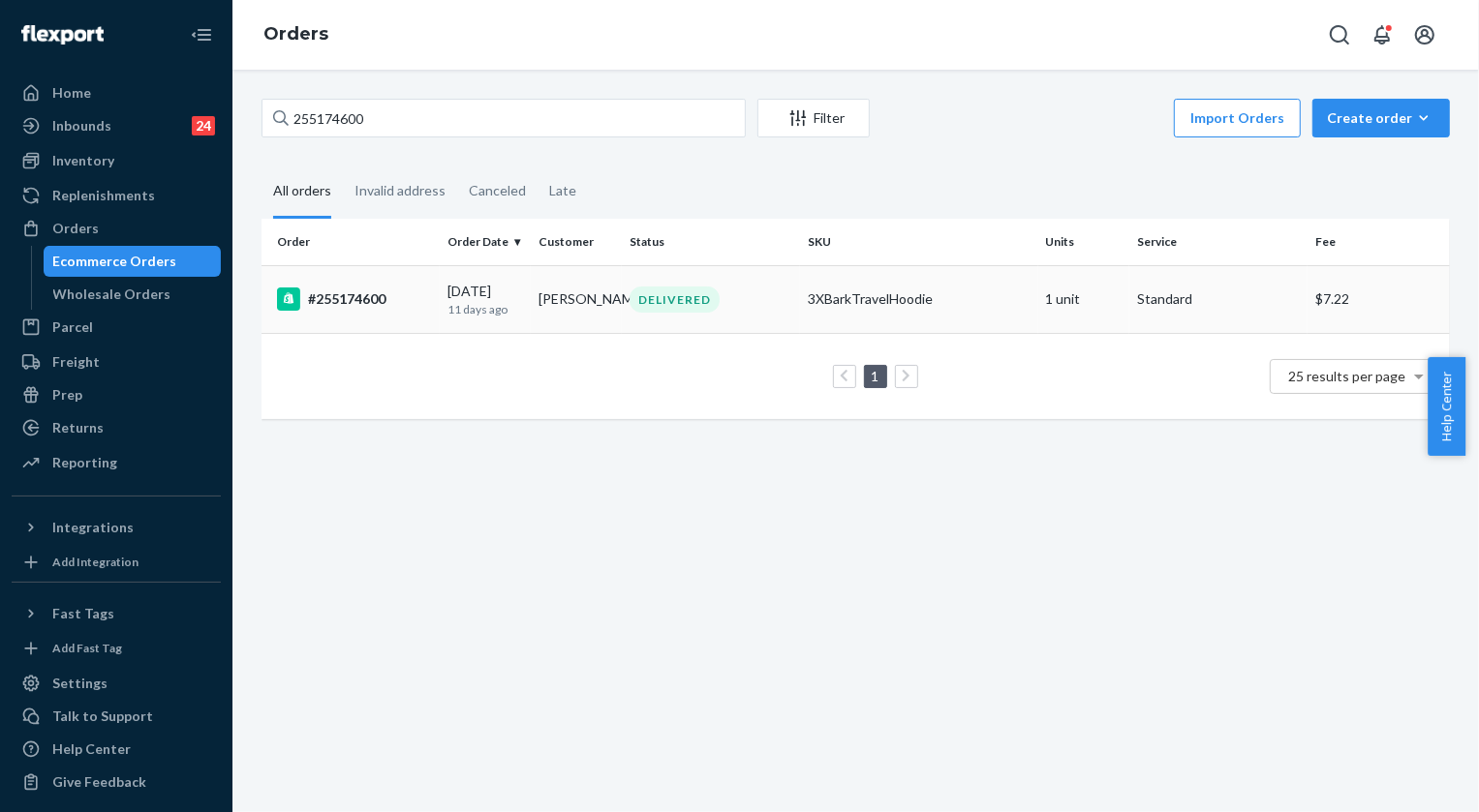
click at [684, 306] on div "DELIVERED" at bounding box center [674, 299] width 90 height 27
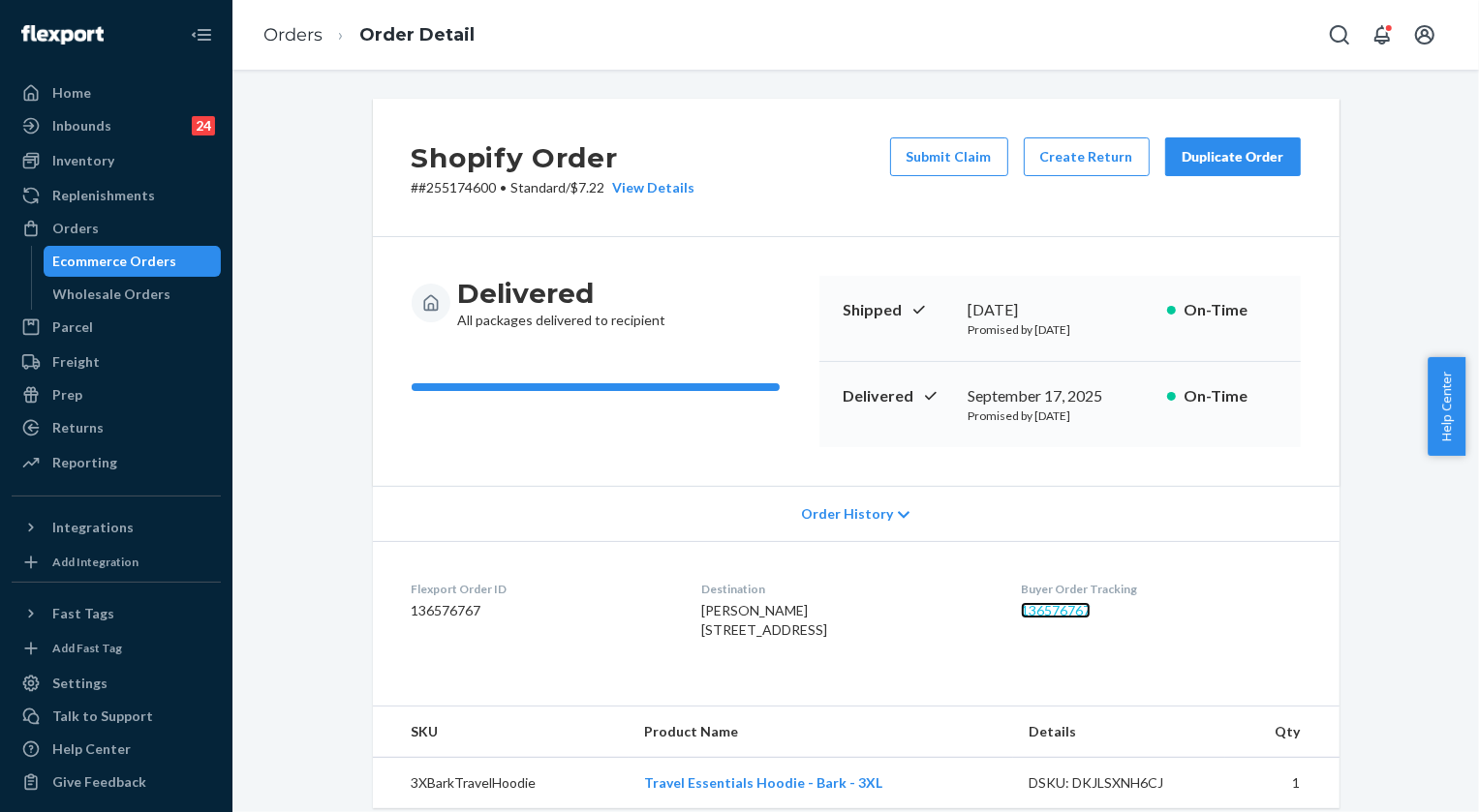
click at [1061, 603] on link "136576767" at bounding box center [1055, 610] width 70 height 17
drag, startPoint x: 680, startPoint y: 633, endPoint x: 794, endPoint y: 653, distance: 115.7
click at [794, 653] on dl "Flexport Order ID 136576767 Destination [PERSON_NAME] [STREET_ADDRESS] US Buyer…" at bounding box center [856, 614] width 966 height 146
copy span "[STREET_ADDRESS]"
click at [311, 46] on li "Orders" at bounding box center [292, 36] width 59 height 26
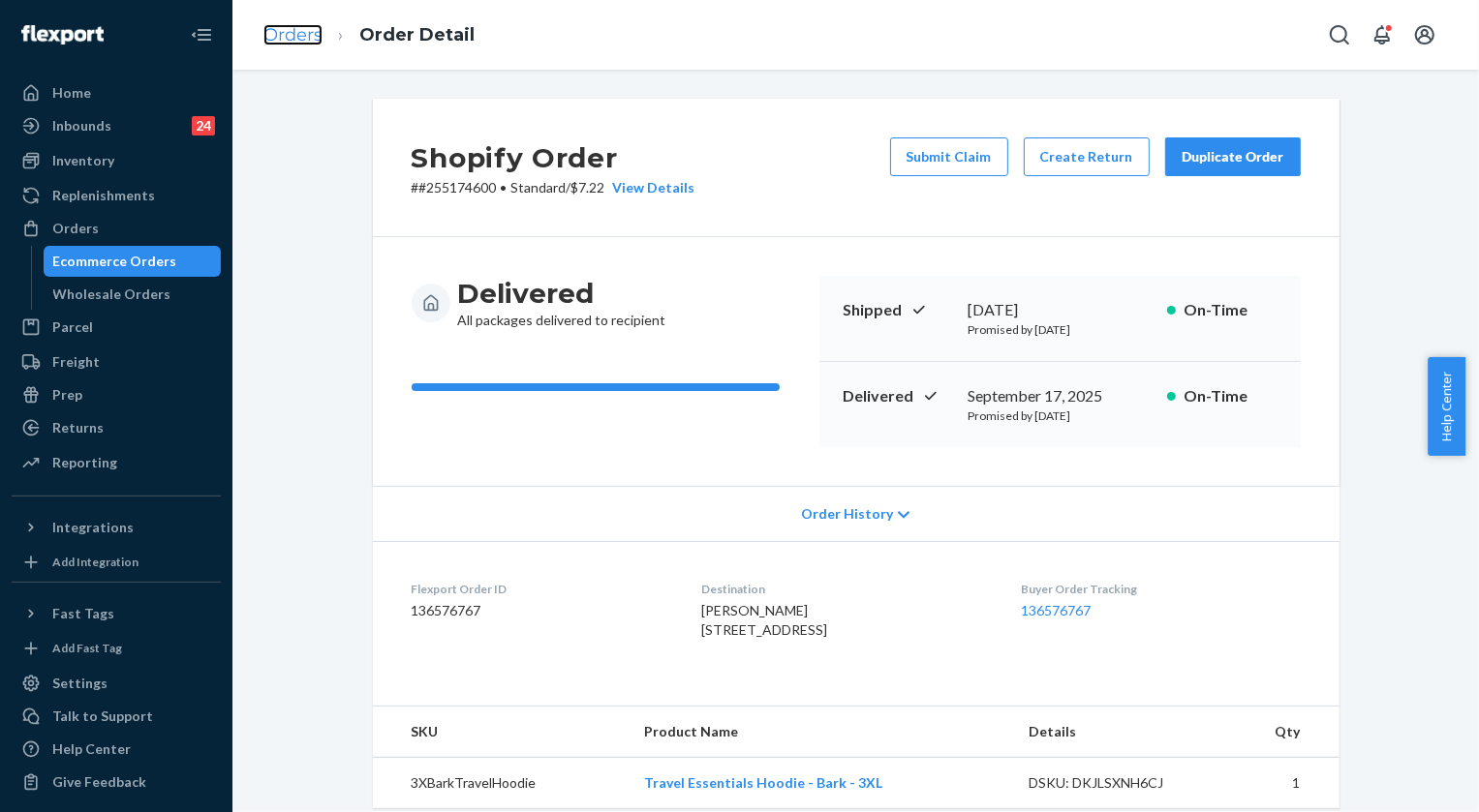
click at [300, 37] on link "Orders" at bounding box center [292, 35] width 59 height 22
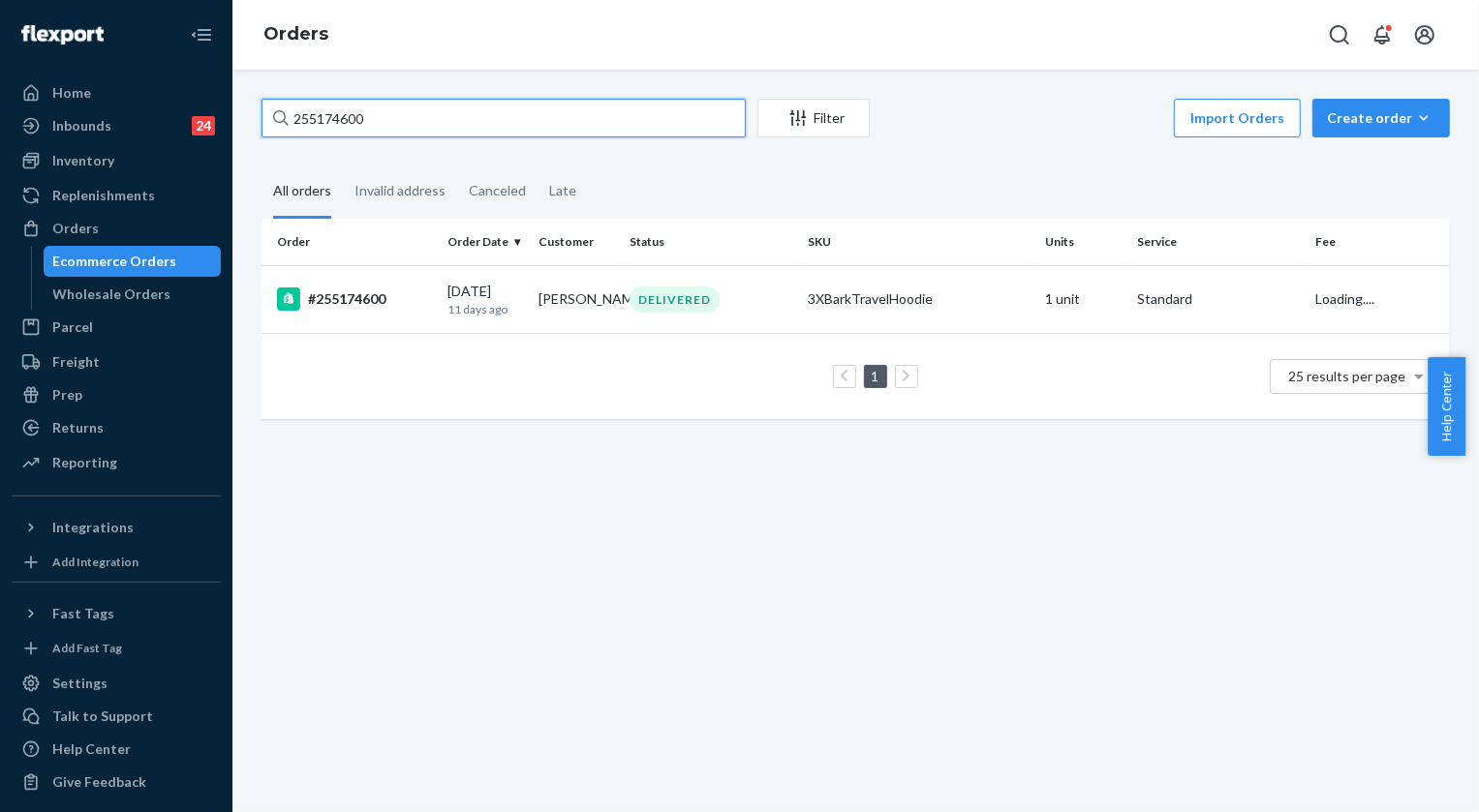
click at [376, 105] on input "255174600" at bounding box center [504, 117] width 484 height 38
paste input "245160"
type input "255245160"
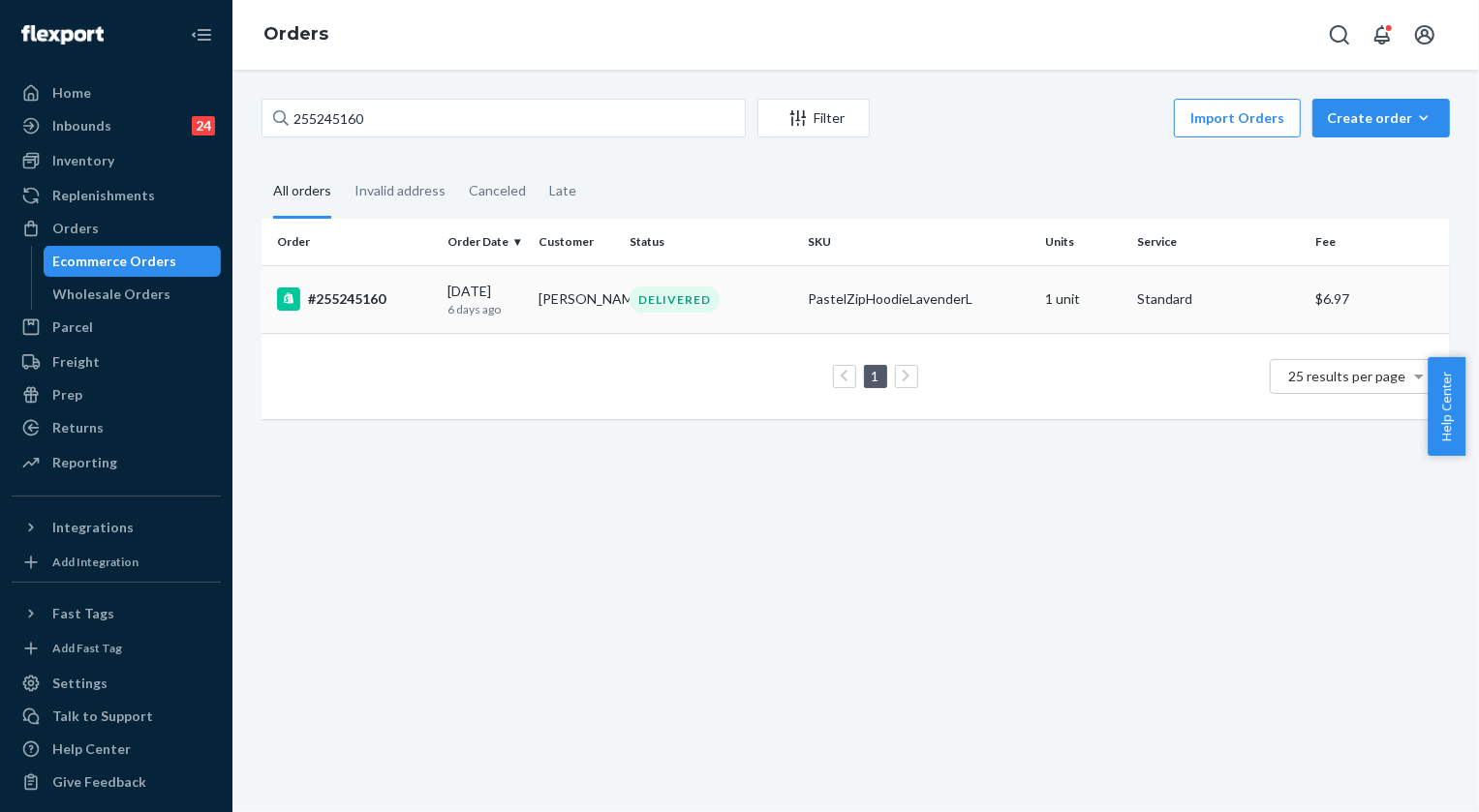
click at [663, 295] on div "DELIVERED" at bounding box center [674, 299] width 90 height 27
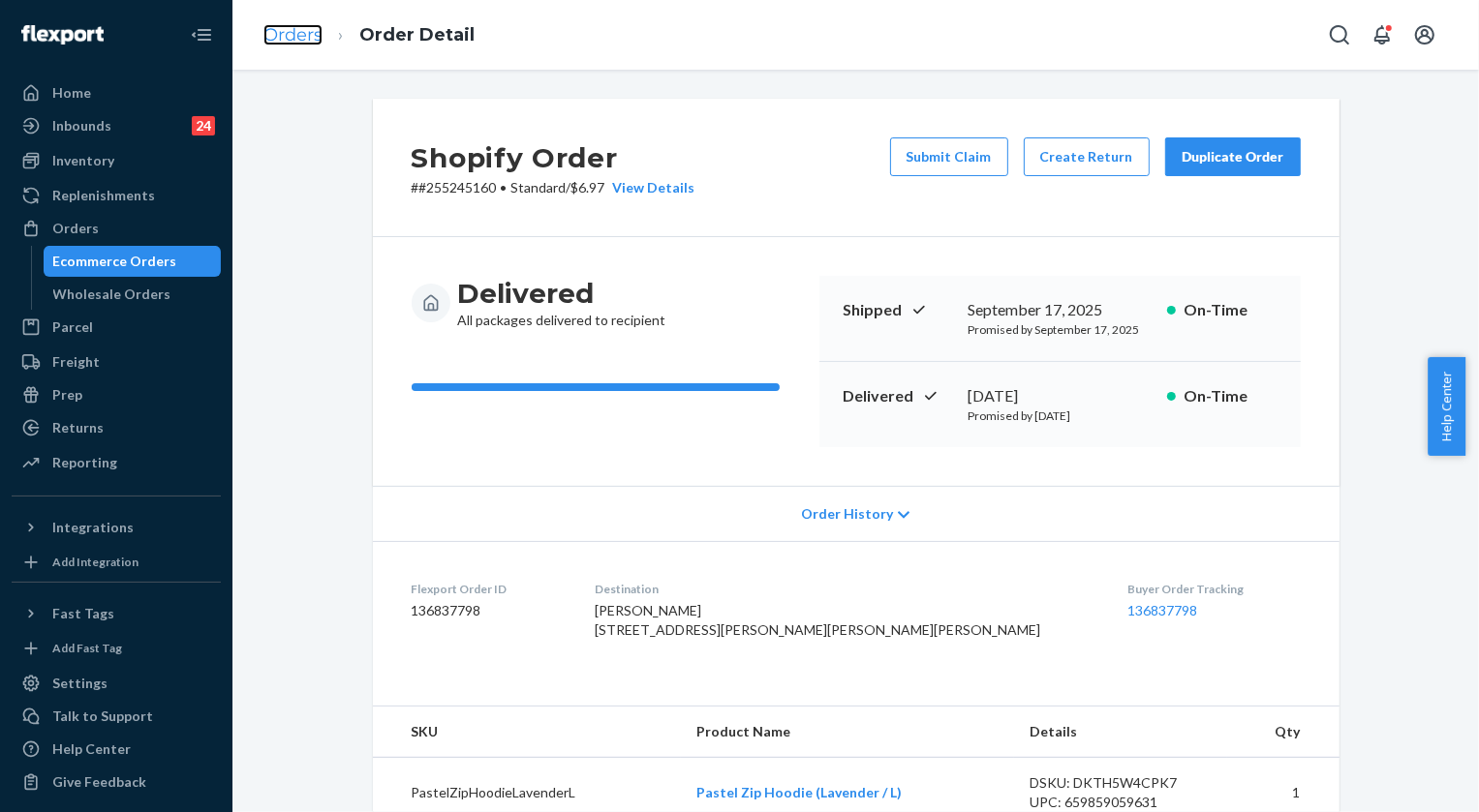
click at [281, 38] on link "Orders" at bounding box center [292, 35] width 59 height 22
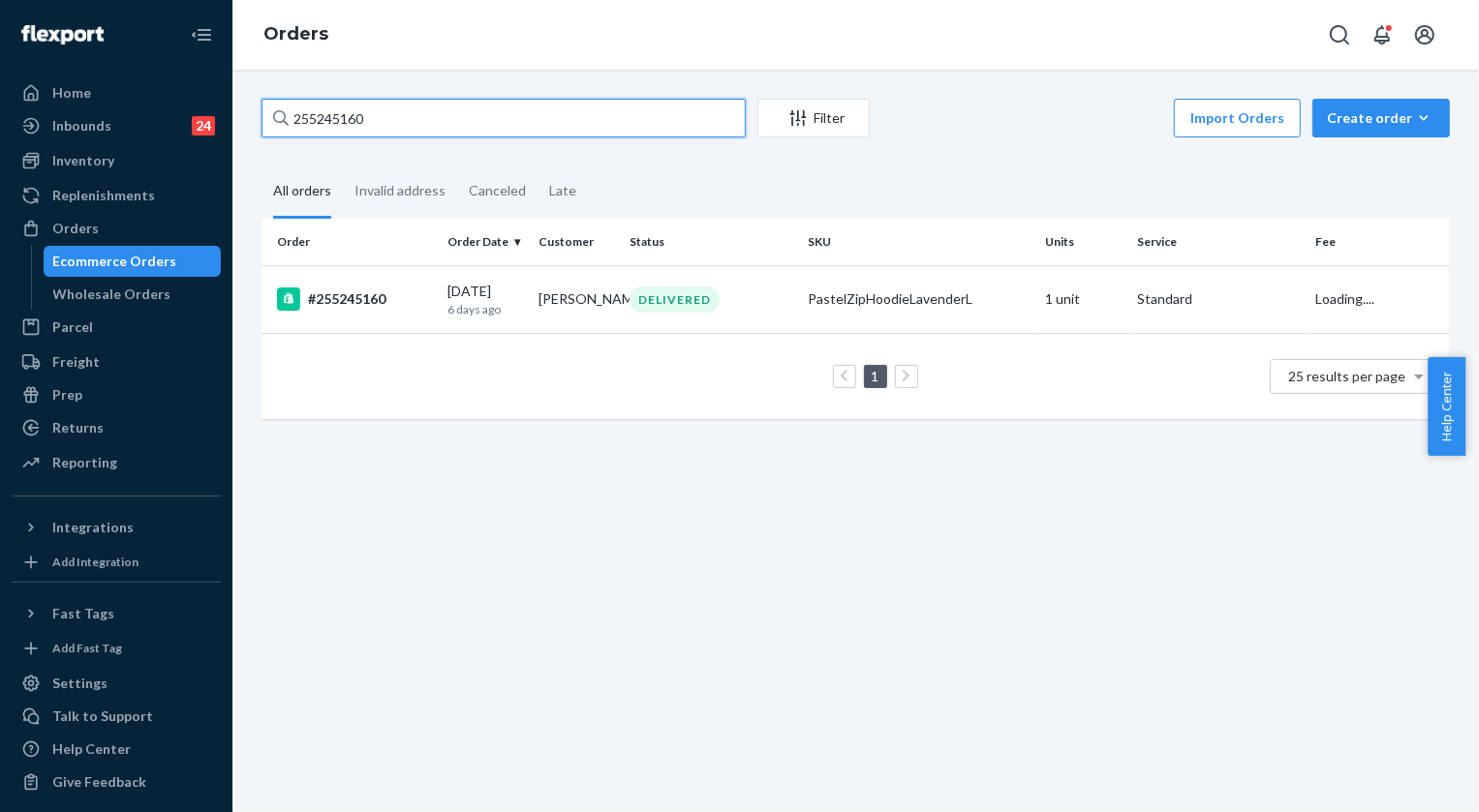
click at [371, 114] on input "255245160" at bounding box center [504, 117] width 484 height 38
paste input "85202"
type input "255285202"
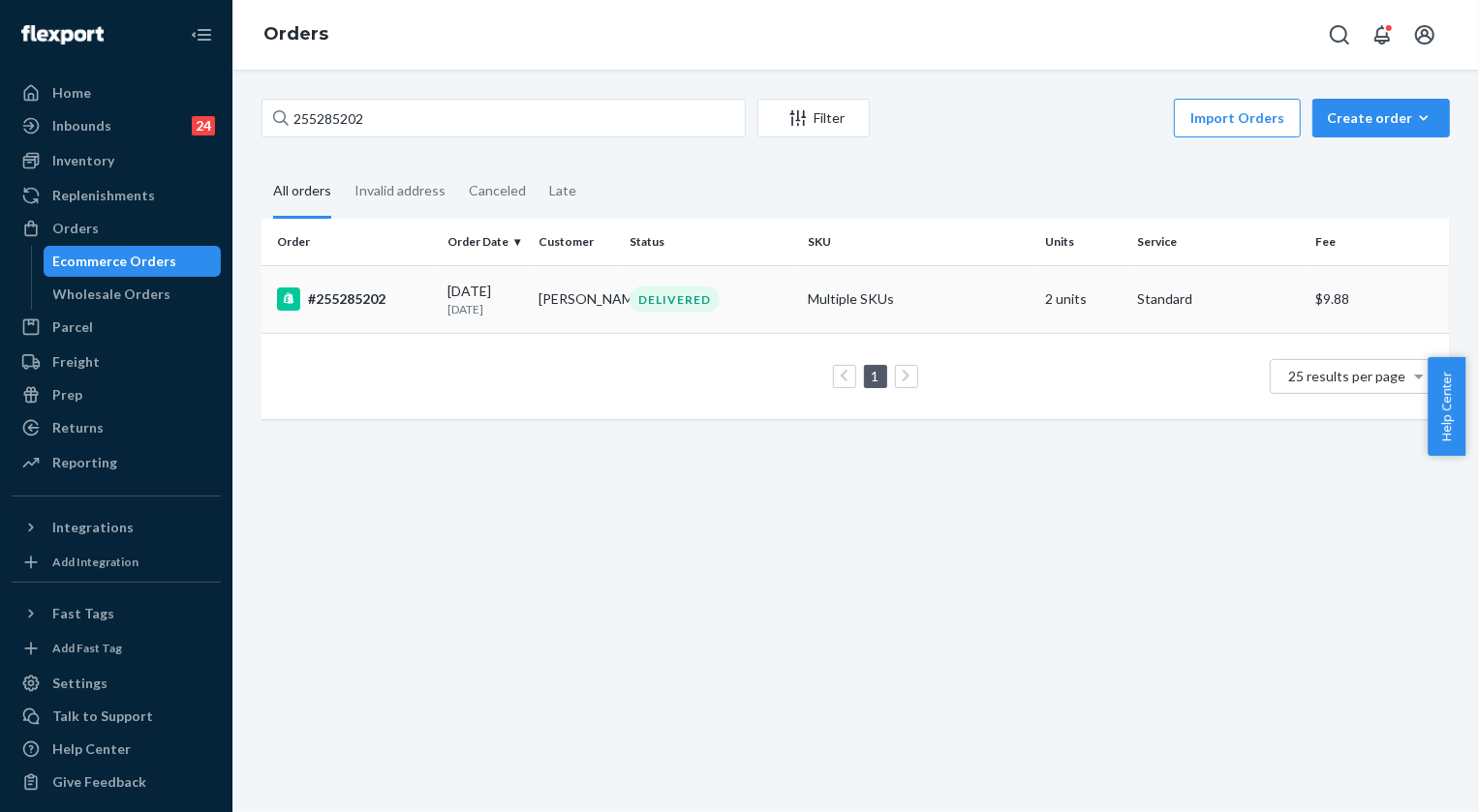
click at [695, 295] on div "DELIVERED" at bounding box center [674, 299] width 90 height 27
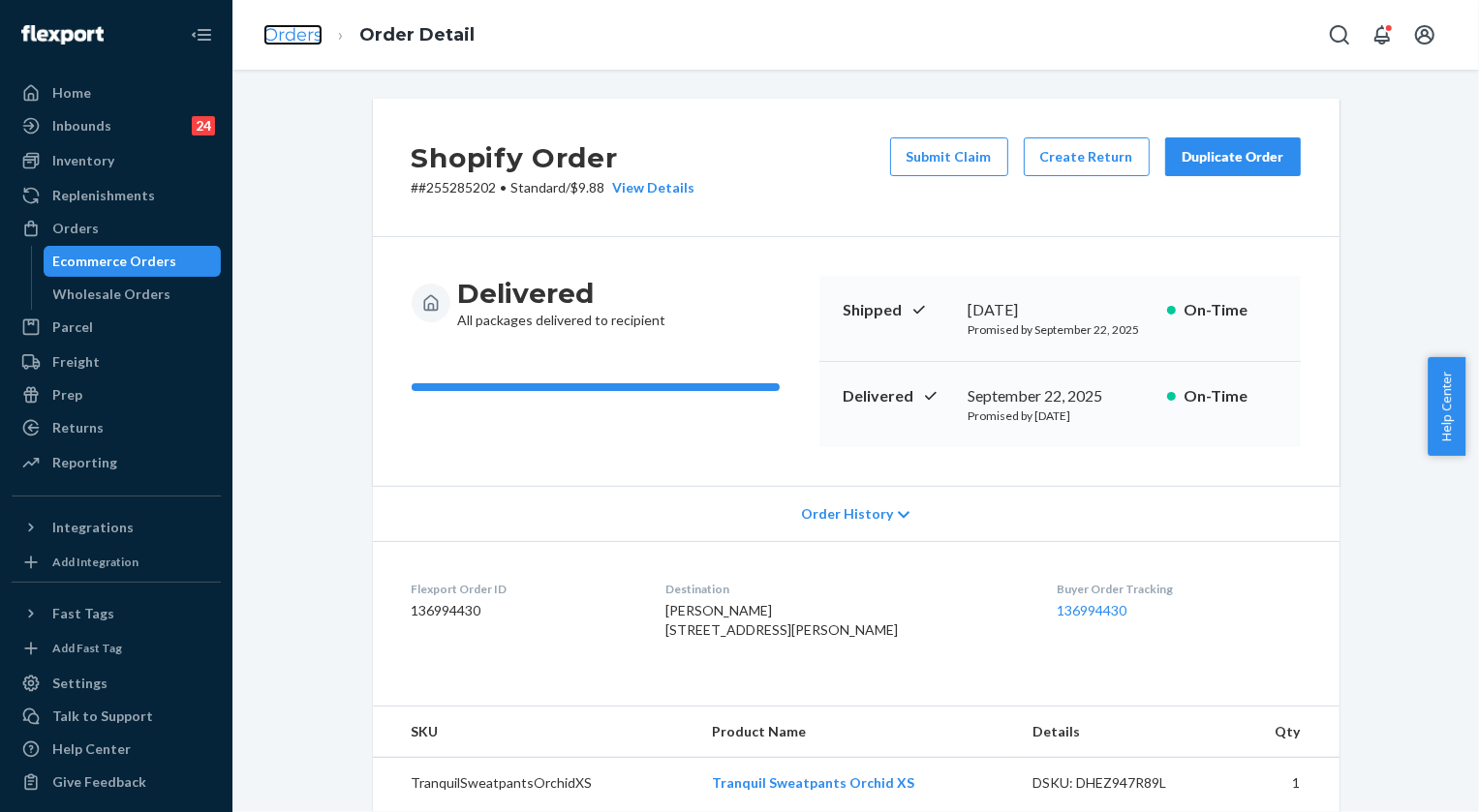
click at [273, 27] on link "Orders" at bounding box center [292, 35] width 59 height 22
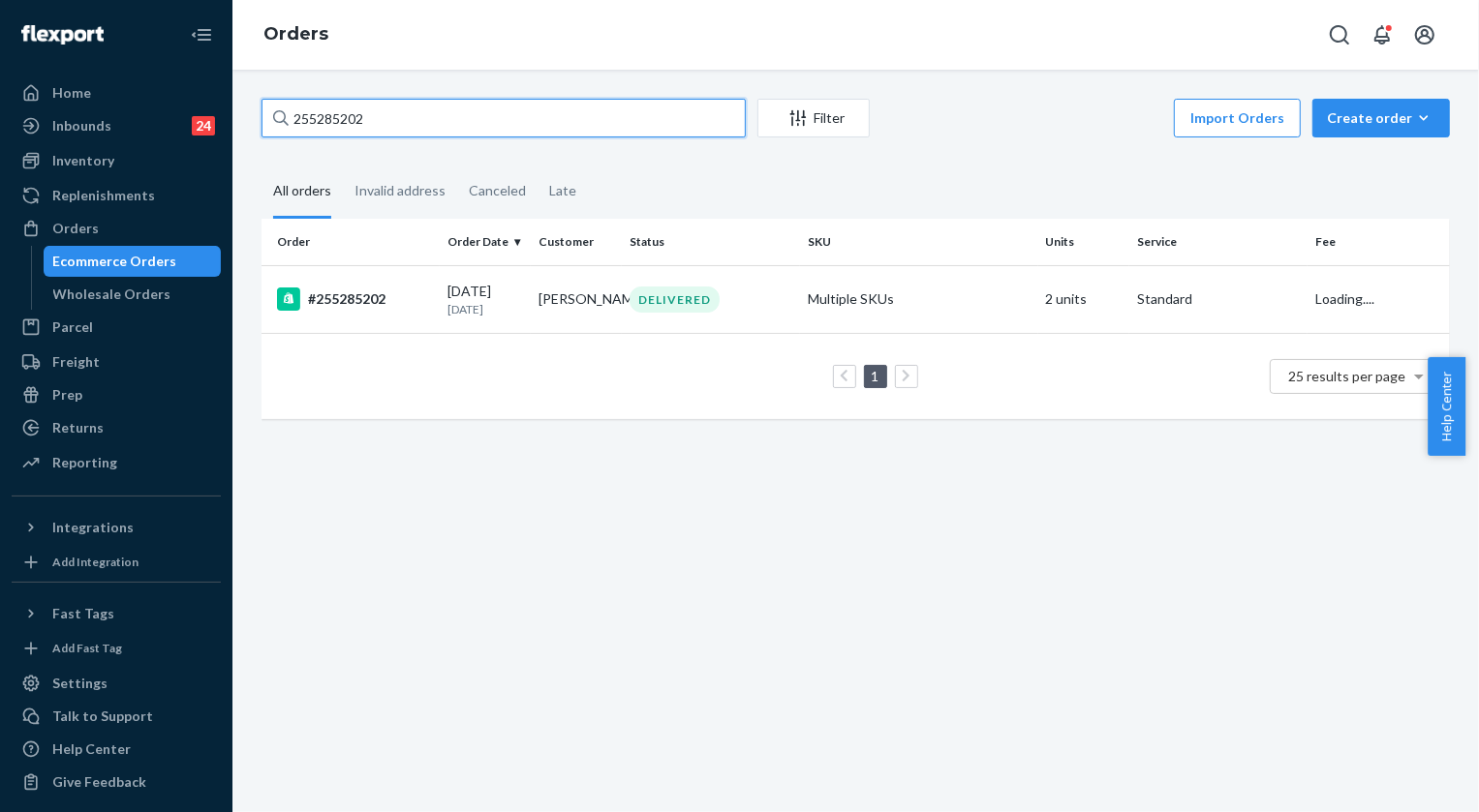
click at [388, 121] on input "255285202" at bounding box center [504, 117] width 484 height 38
paste input "08398"
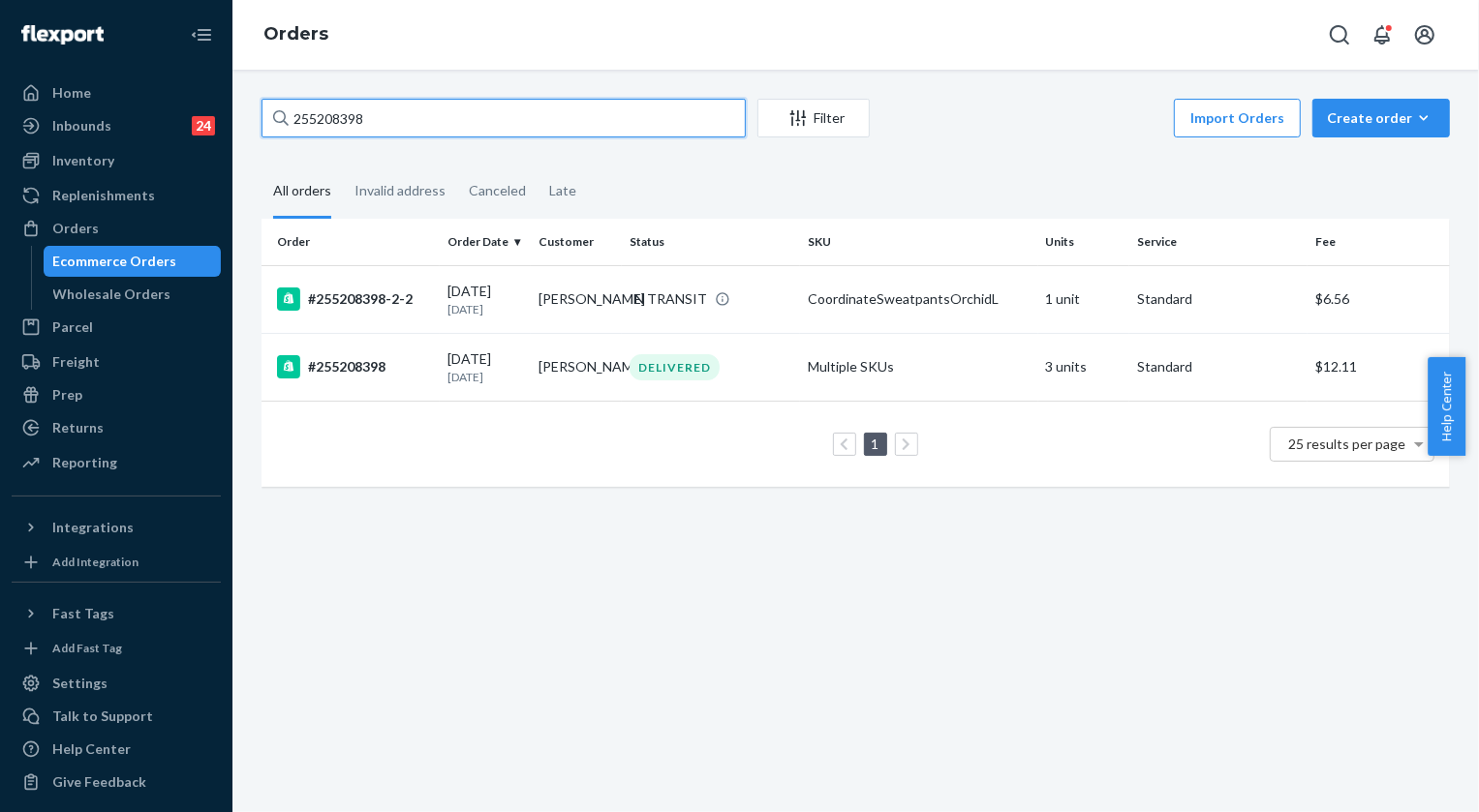
type input "255208398"
click at [663, 303] on div "IN TRANSIT" at bounding box center [668, 299] width 78 height 20
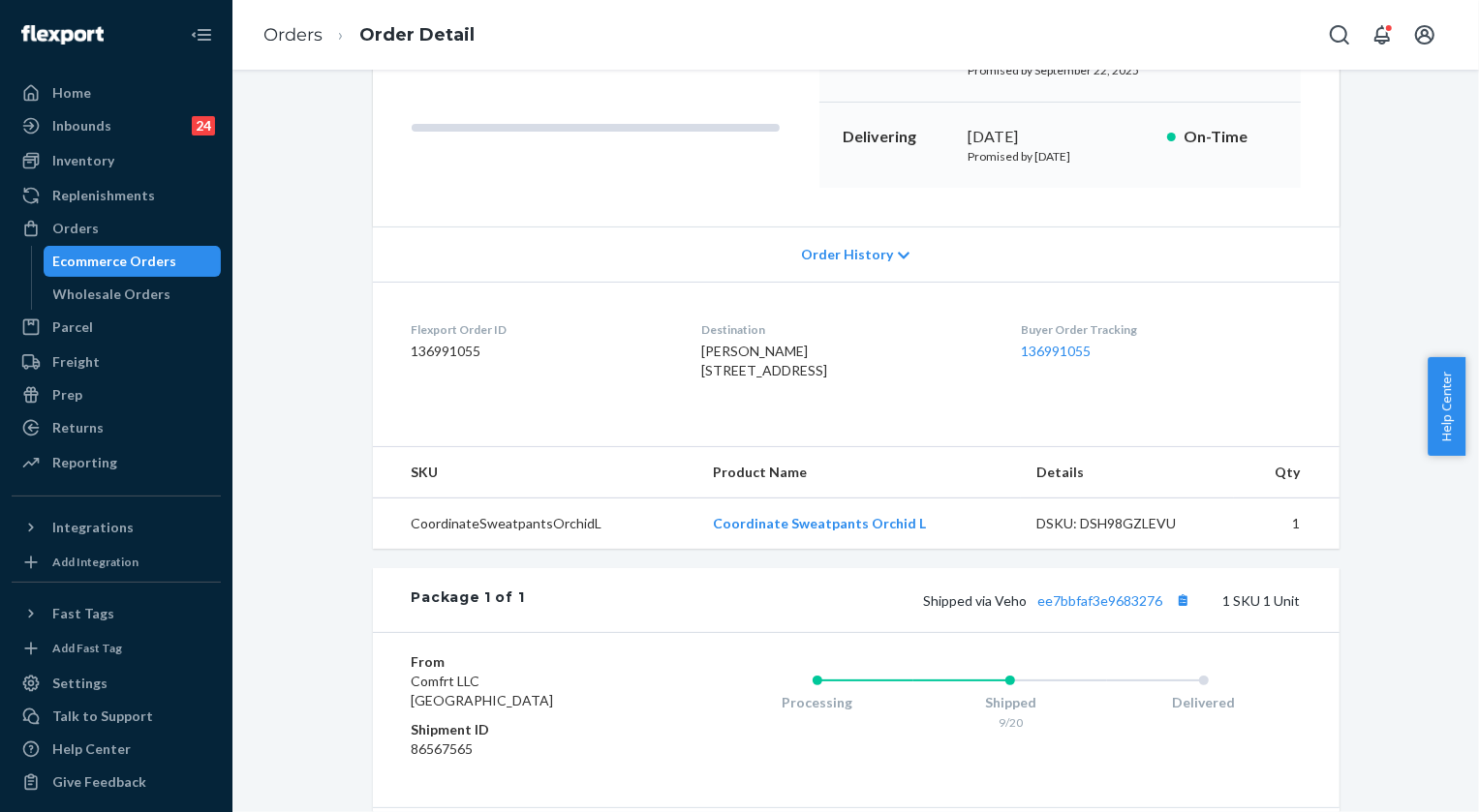
scroll to position [351, 0]
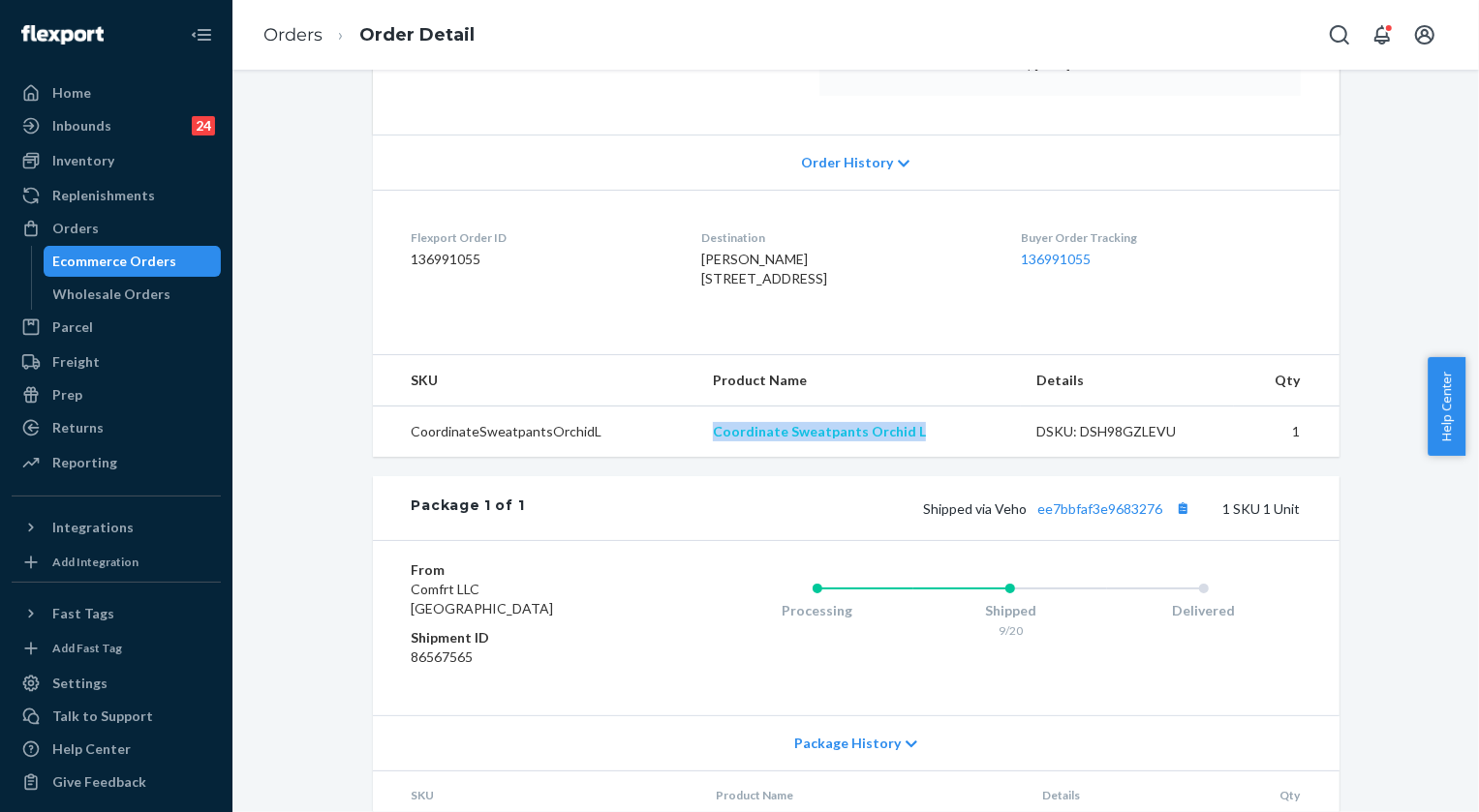
drag, startPoint x: 881, startPoint y: 472, endPoint x: 714, endPoint y: 470, distance: 167.0
click at [714, 458] on td "Coordinate Sweatpants Orchid L" at bounding box center [859, 432] width 323 height 51
copy link "Coordinate Sweatpants Orchid L"
click at [1066, 255] on link "136991055" at bounding box center [1055, 259] width 70 height 17
click at [282, 42] on link "Orders" at bounding box center [292, 35] width 59 height 22
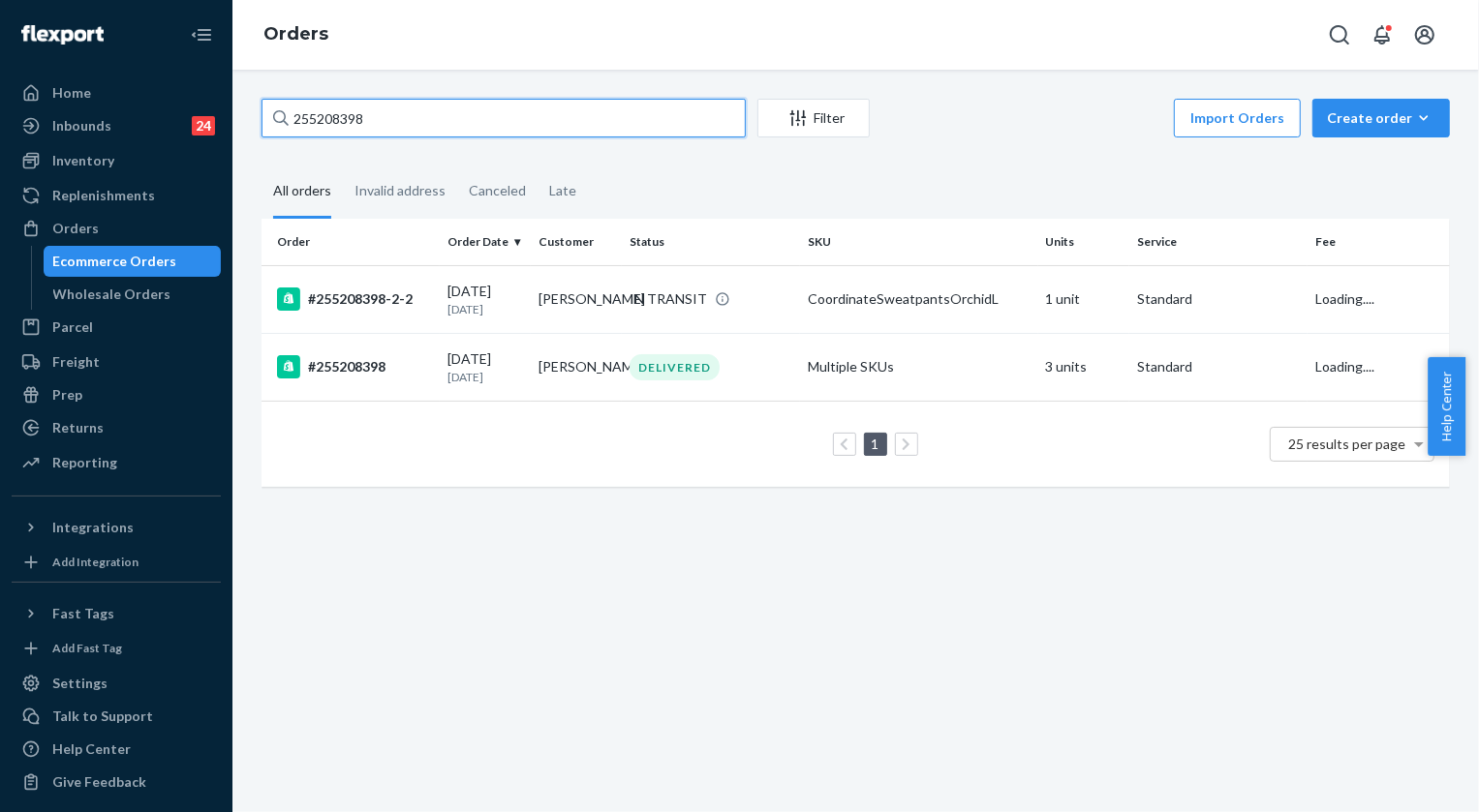
click at [427, 114] on input "255208398" at bounding box center [504, 117] width 484 height 38
paste input "64800"
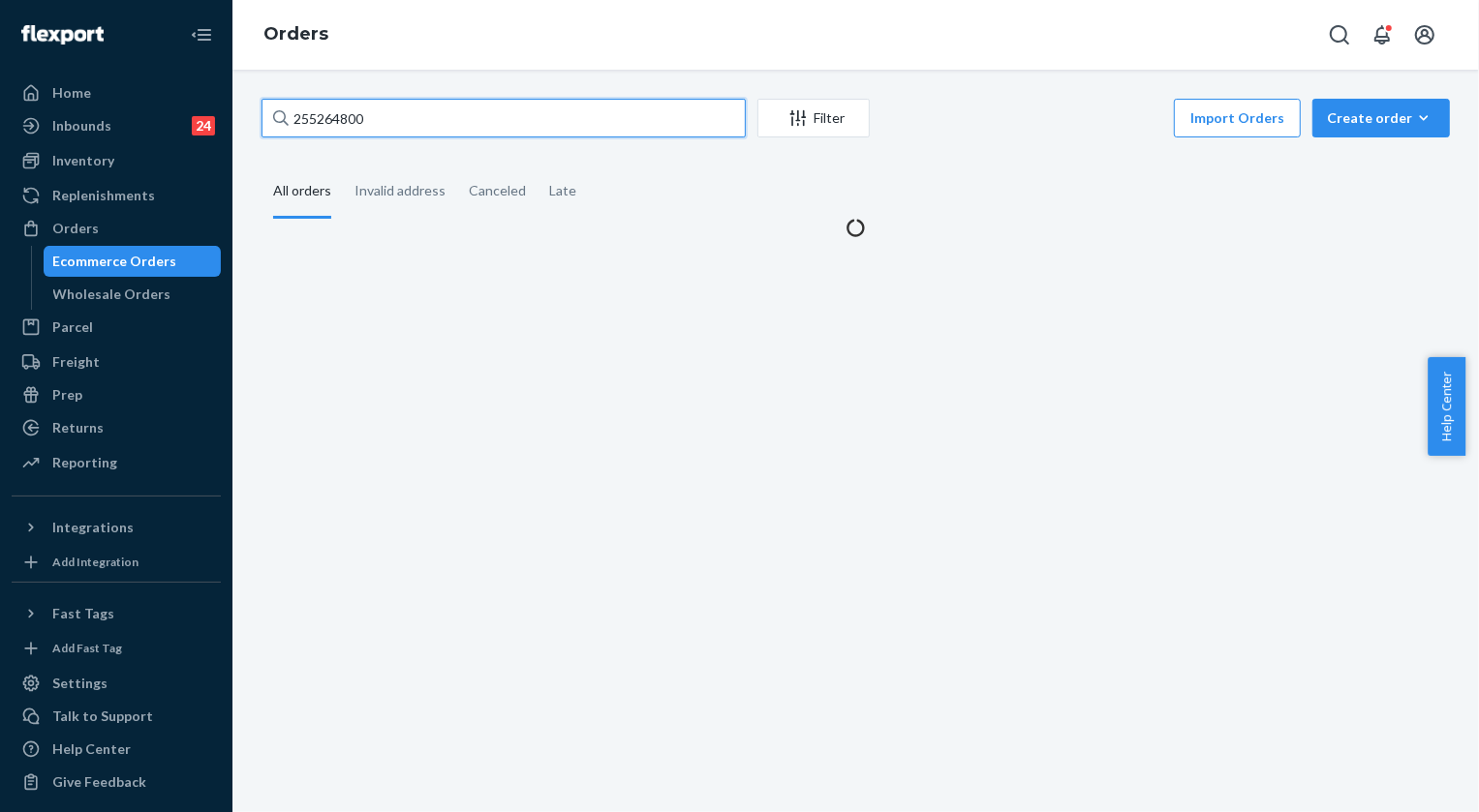
type input "255264800"
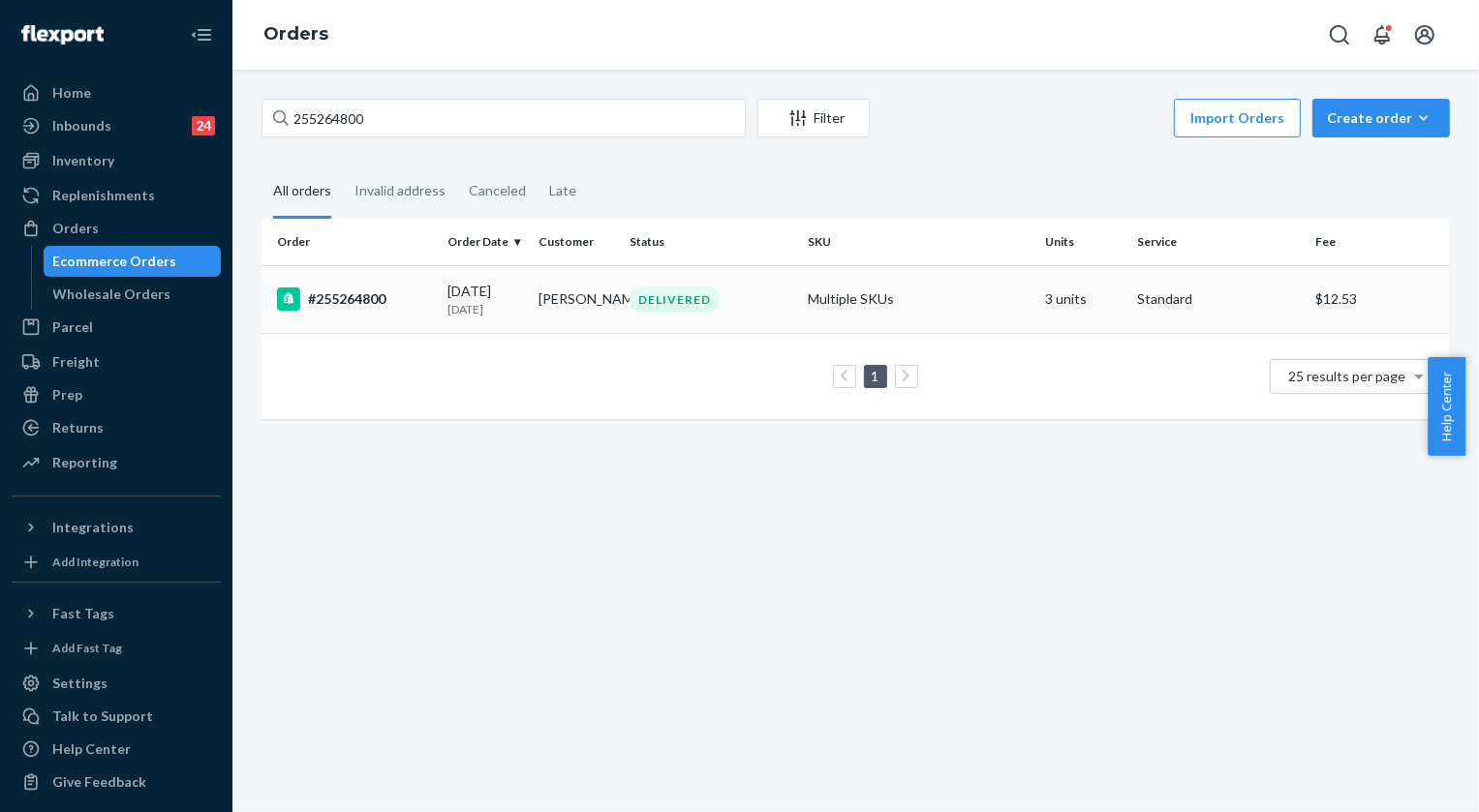
click at [668, 310] on div "DELIVERED" at bounding box center [674, 299] width 90 height 27
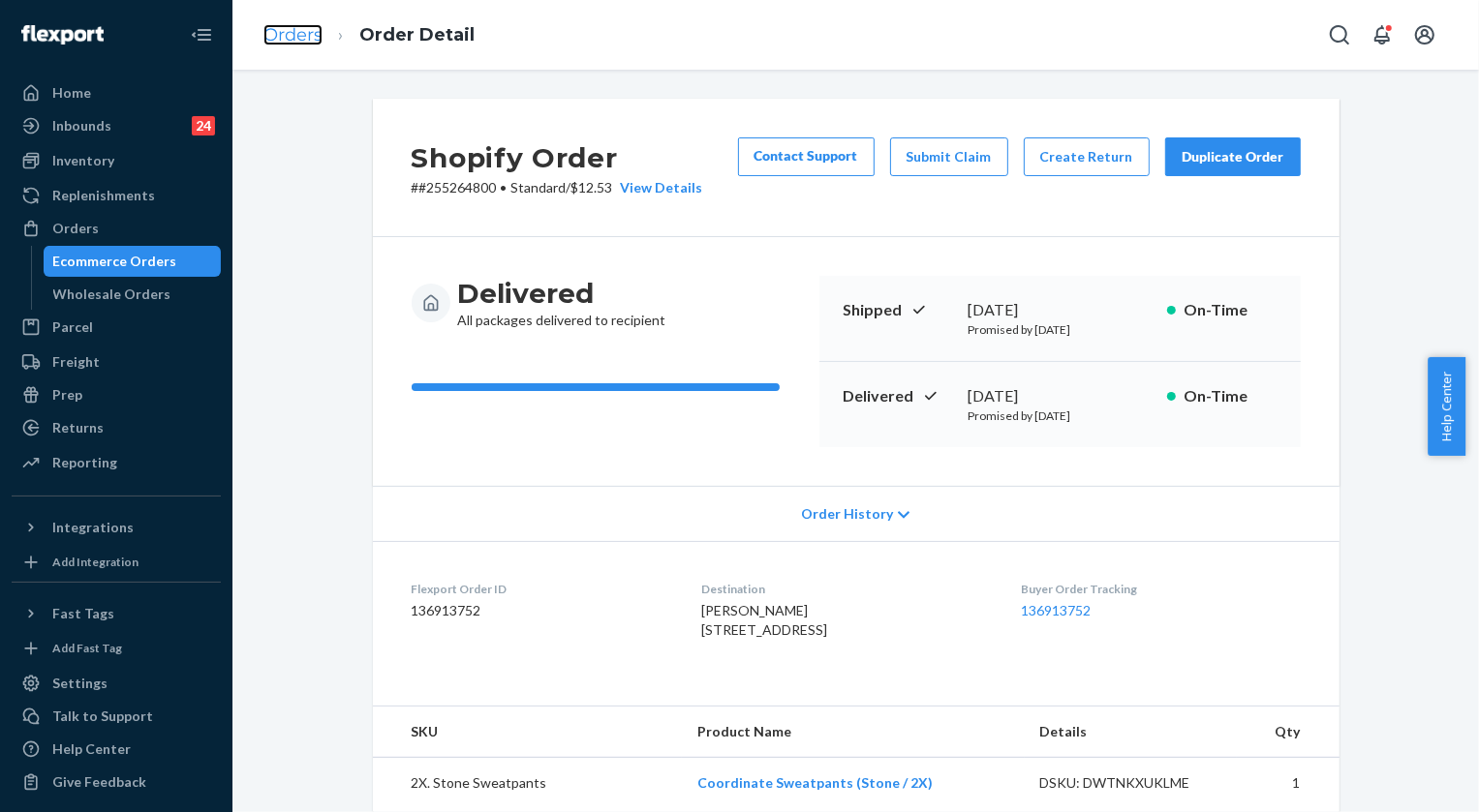
click at [308, 29] on link "Orders" at bounding box center [292, 35] width 59 height 22
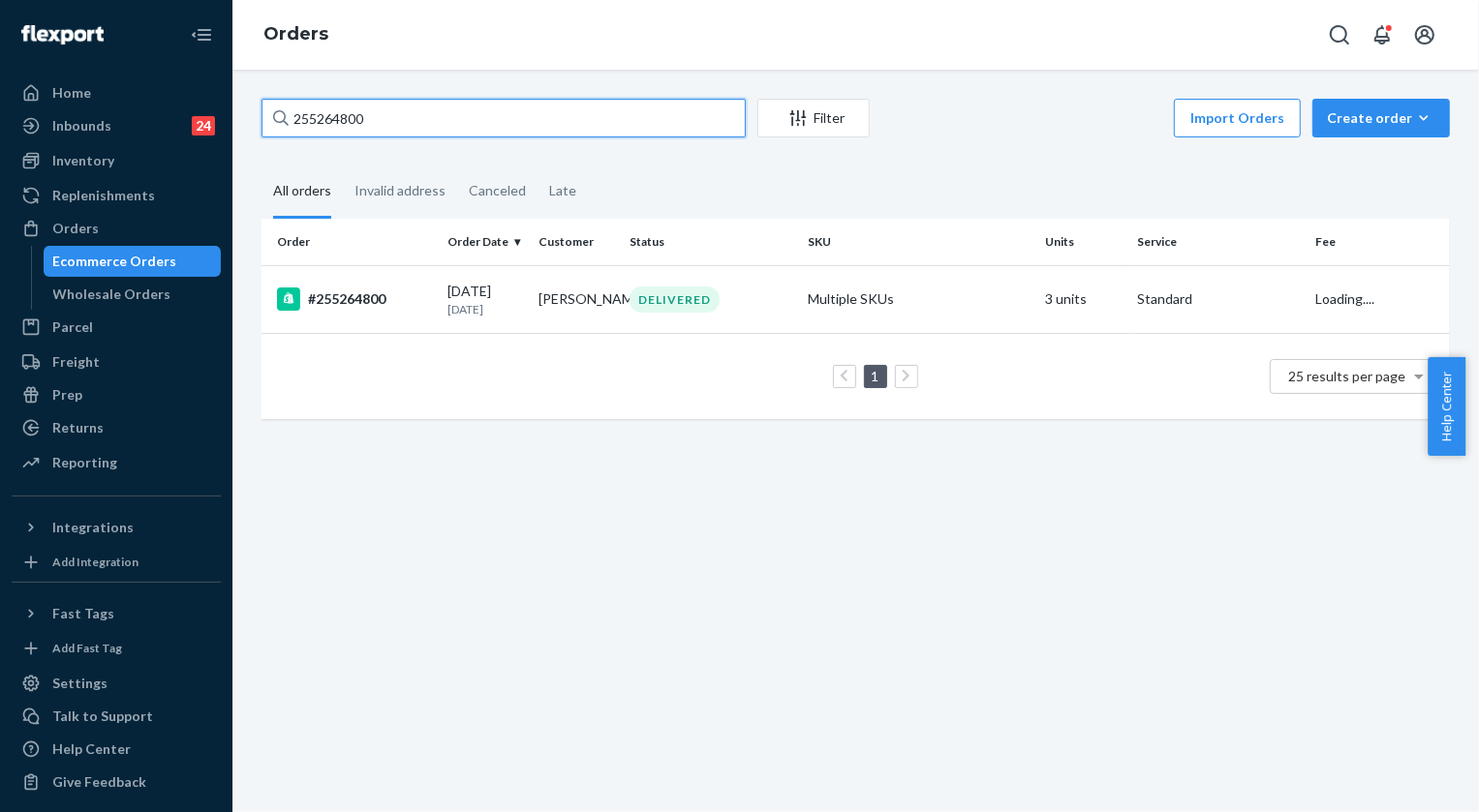
click at [407, 121] on input "255264800" at bounding box center [504, 117] width 484 height 38
paste input "72184"
type input "255272184"
click at [671, 304] on div "DELIVERED" at bounding box center [674, 299] width 90 height 27
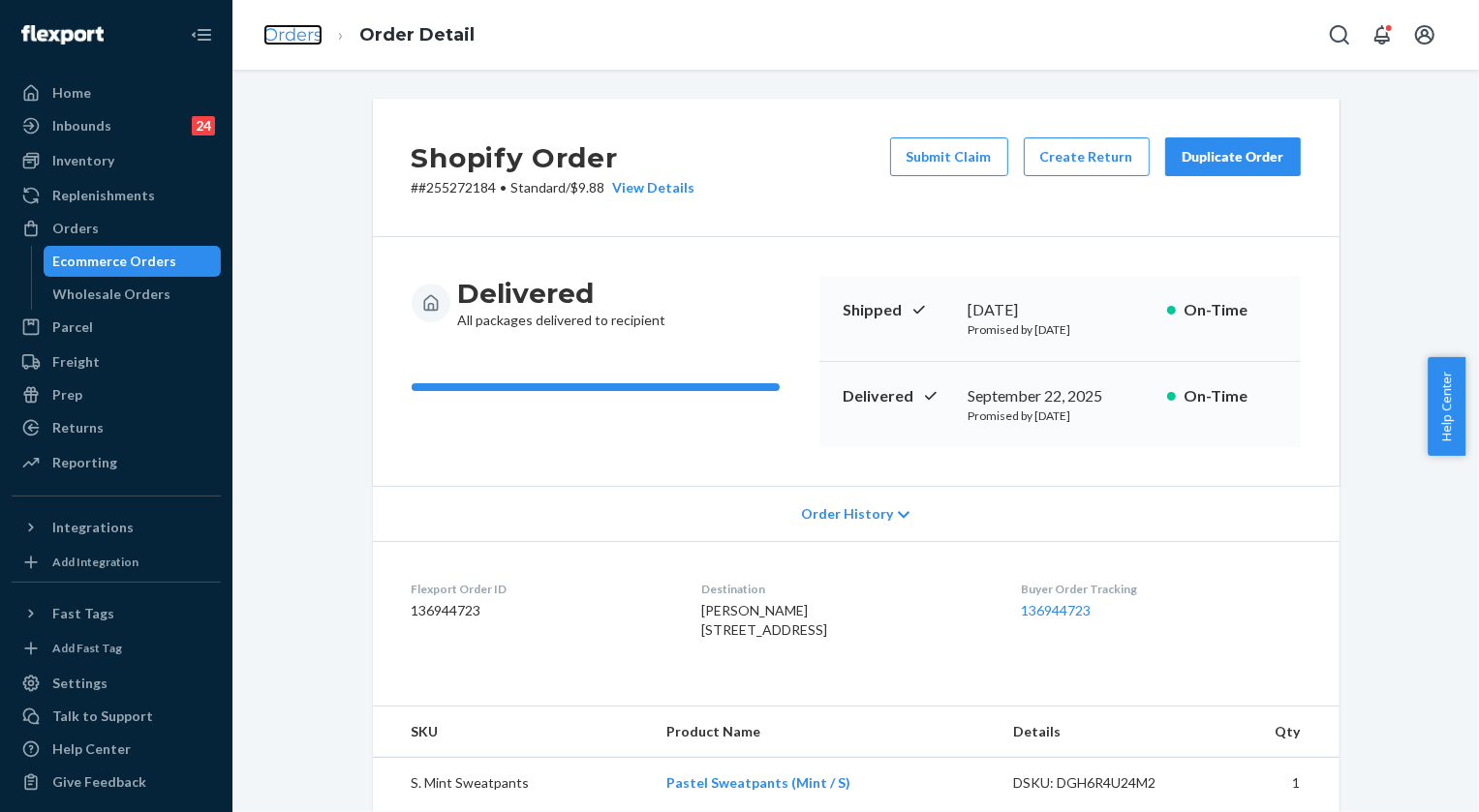
click at [294, 39] on link "Orders" at bounding box center [292, 35] width 59 height 22
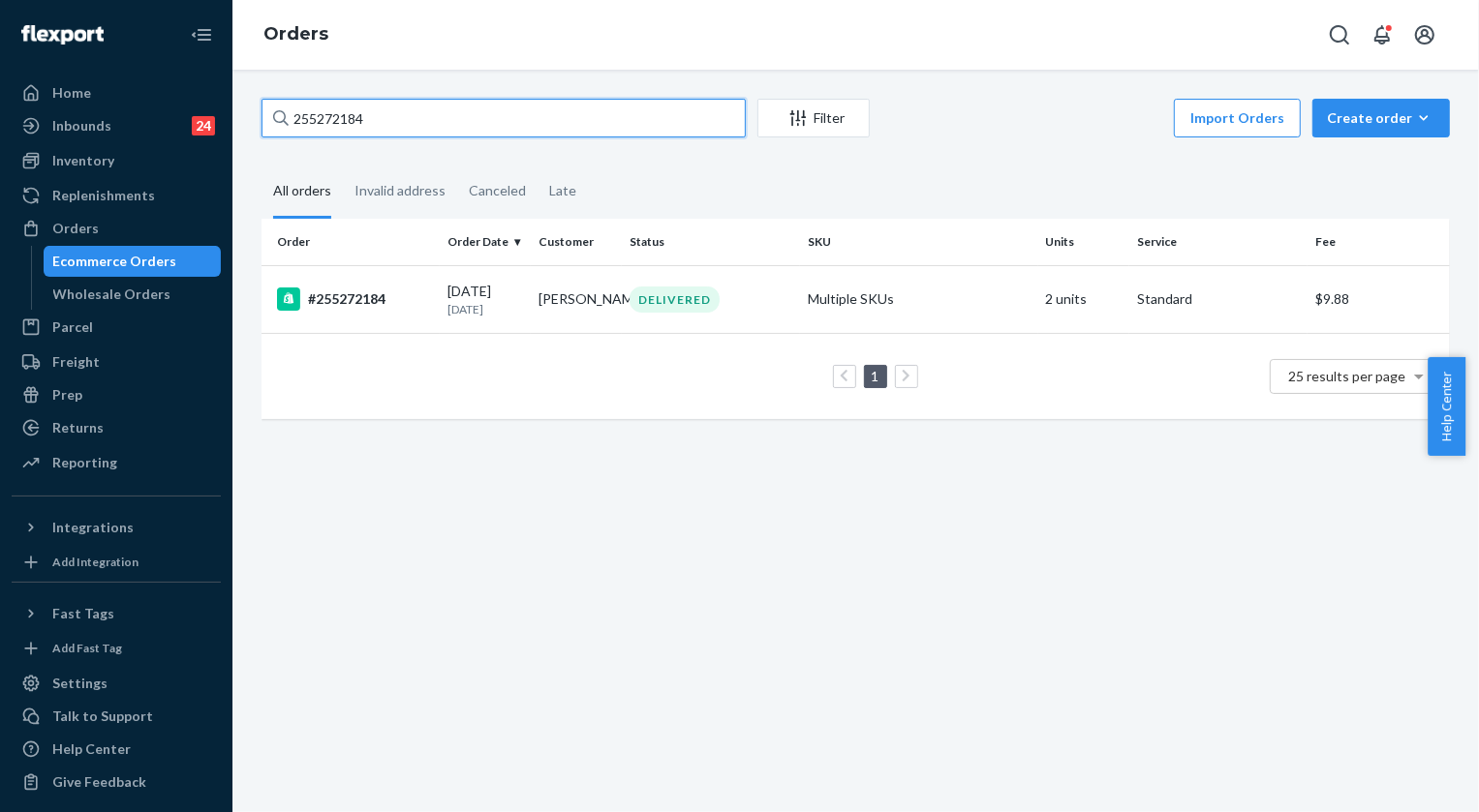
click at [419, 126] on input "255272184" at bounding box center [504, 117] width 484 height 38
paste input "330622."
click at [358, 104] on input "255330622." at bounding box center [504, 117] width 484 height 38
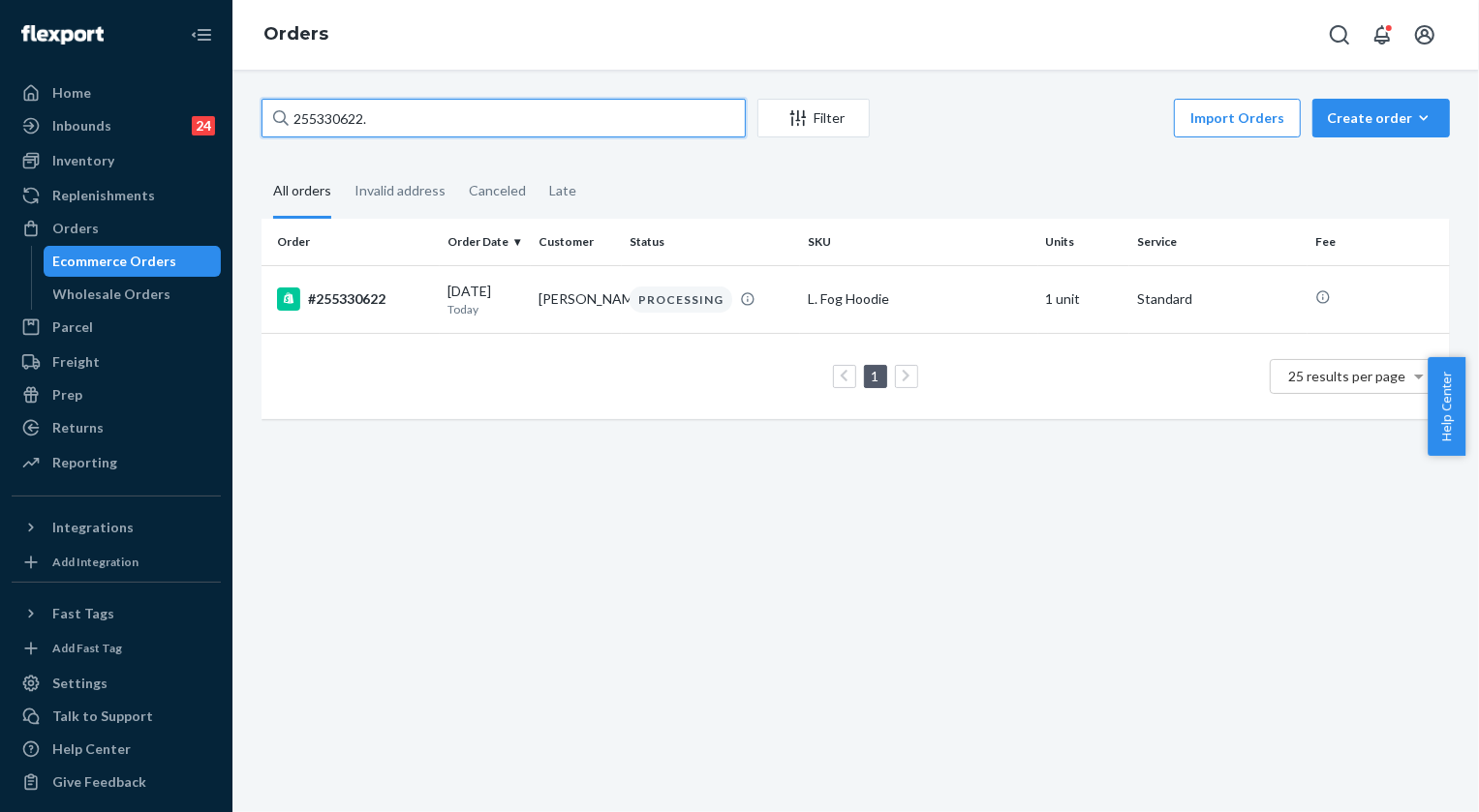
paste input "277717"
type input "255277717"
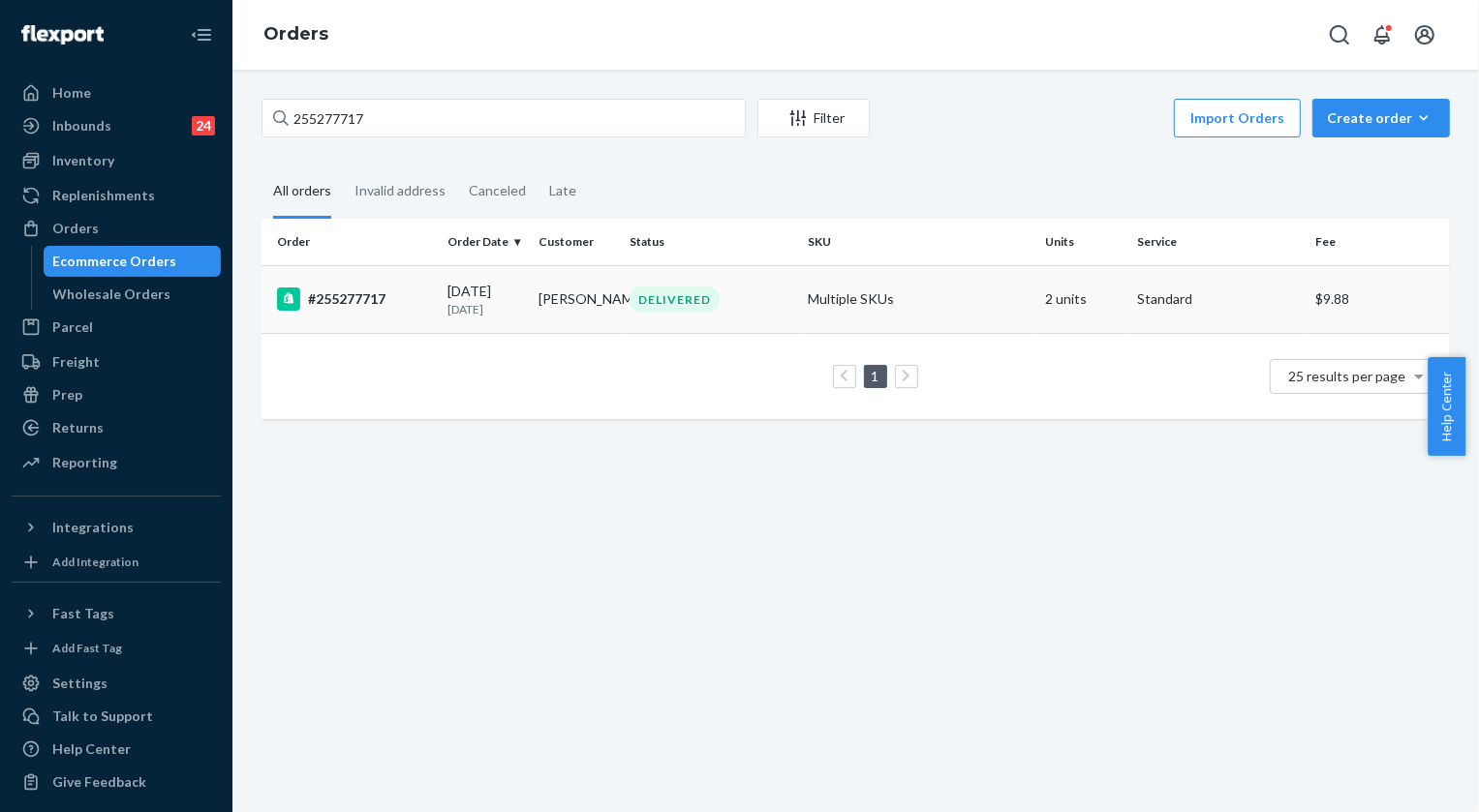
click at [687, 296] on div "DELIVERED" at bounding box center [674, 299] width 90 height 27
